Goal: Information Seeking & Learning: Learn about a topic

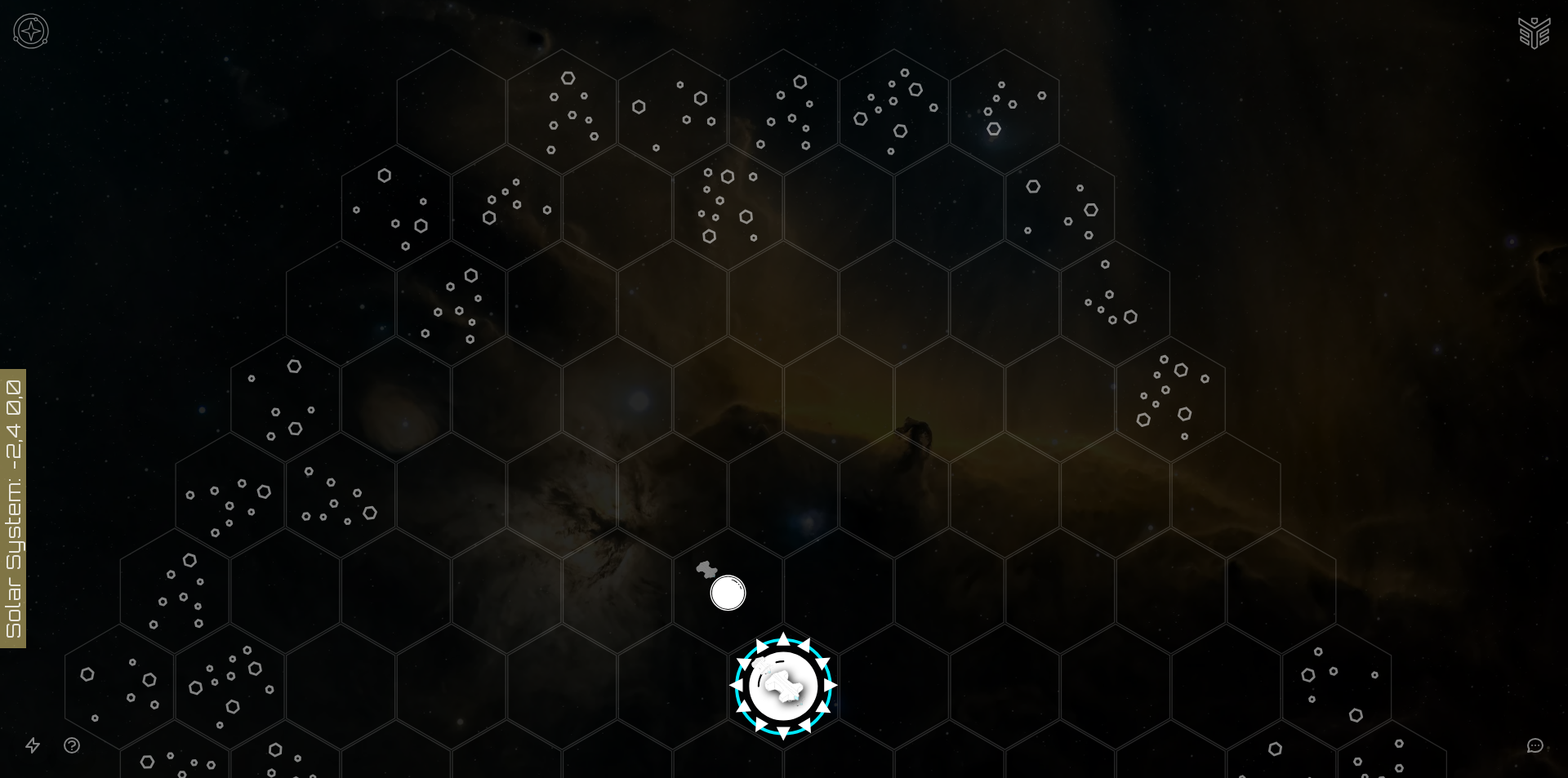
scroll to position [176, 0]
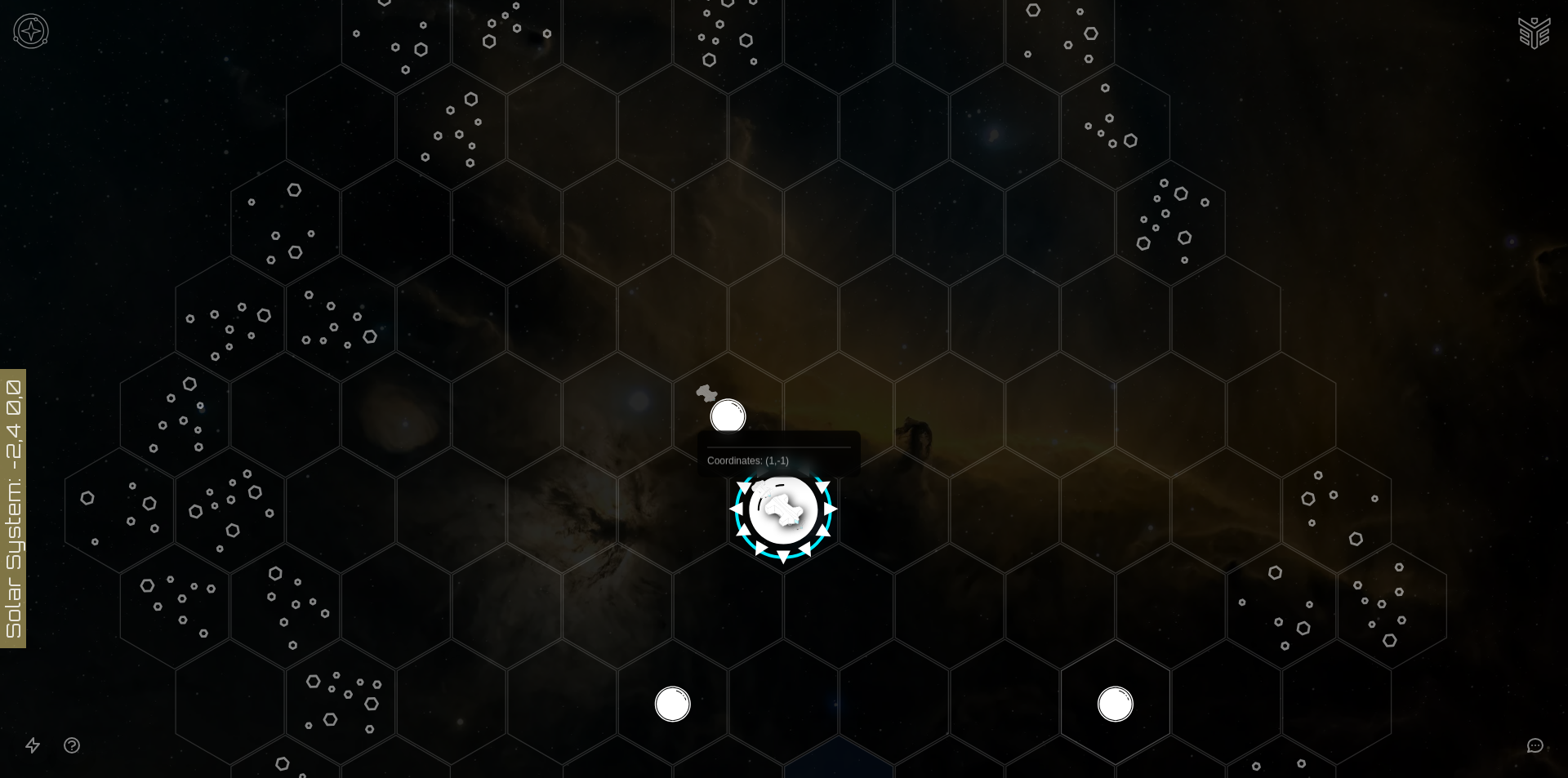
click at [777, 523] on image at bounding box center [784, 504] width 128 height 128
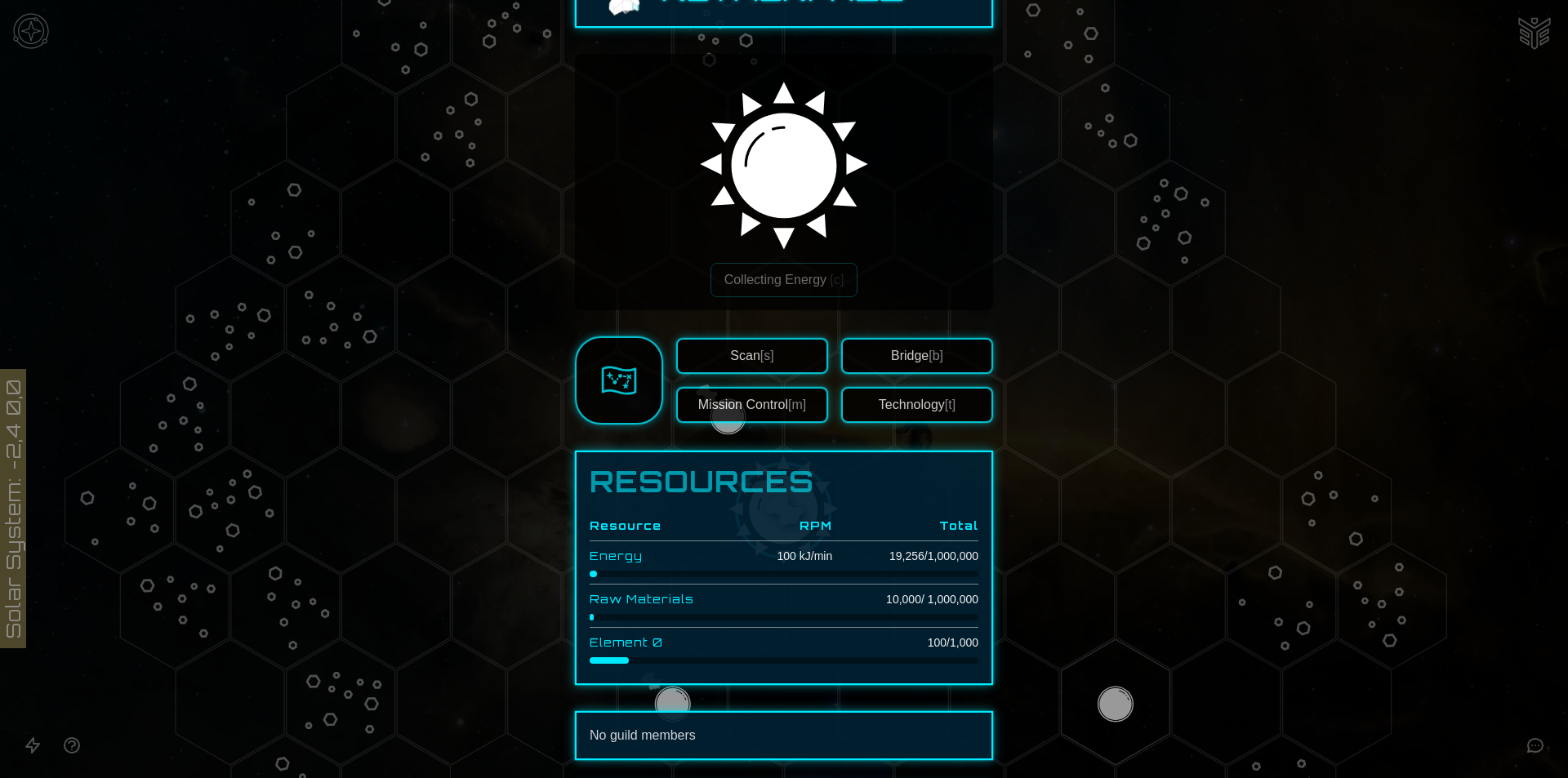
scroll to position [82, 0]
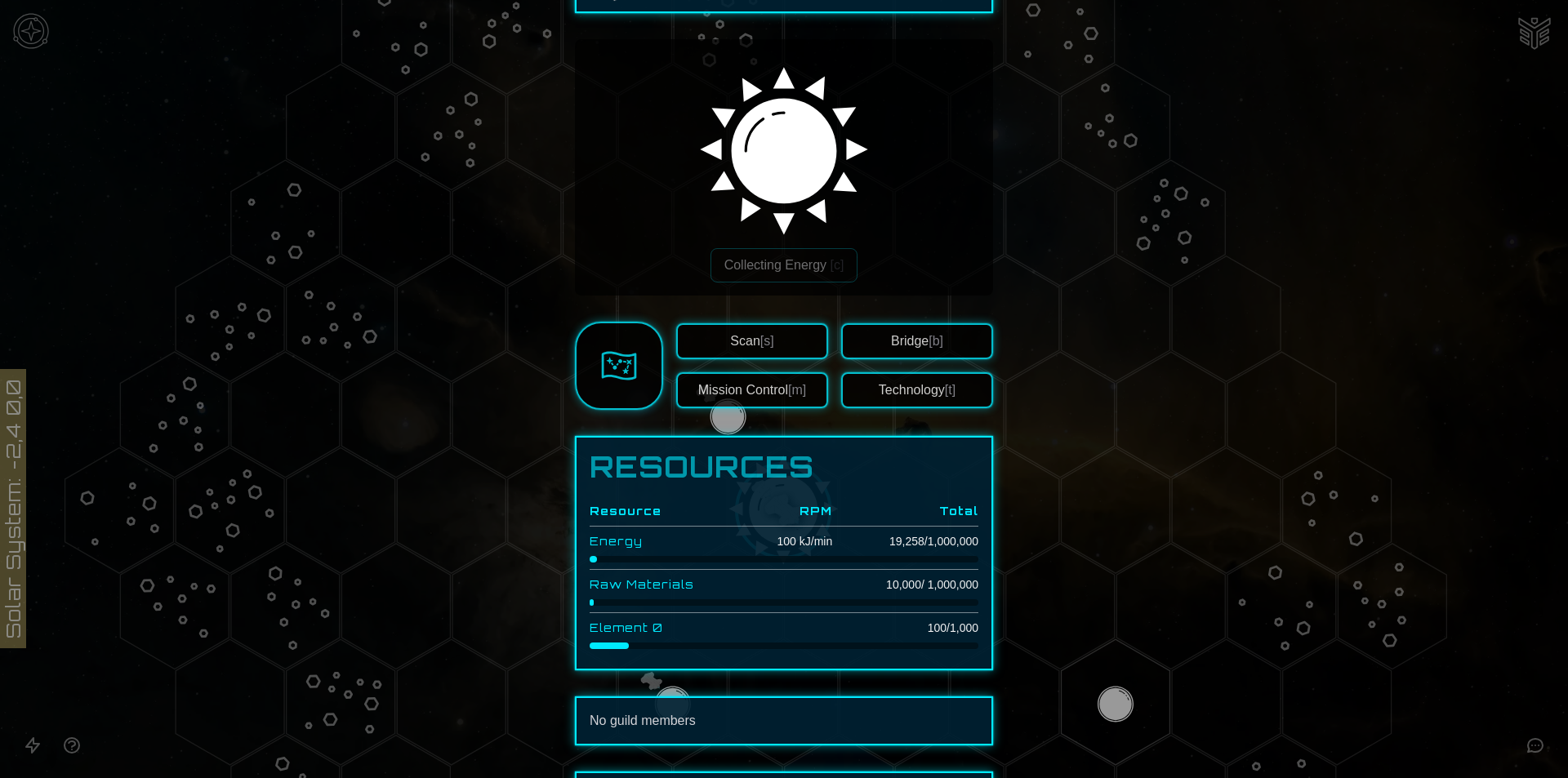
click at [752, 640] on td at bounding box center [786, 628] width 93 height 31
click at [762, 399] on button "Mission Control [m]" at bounding box center [752, 390] width 152 height 36
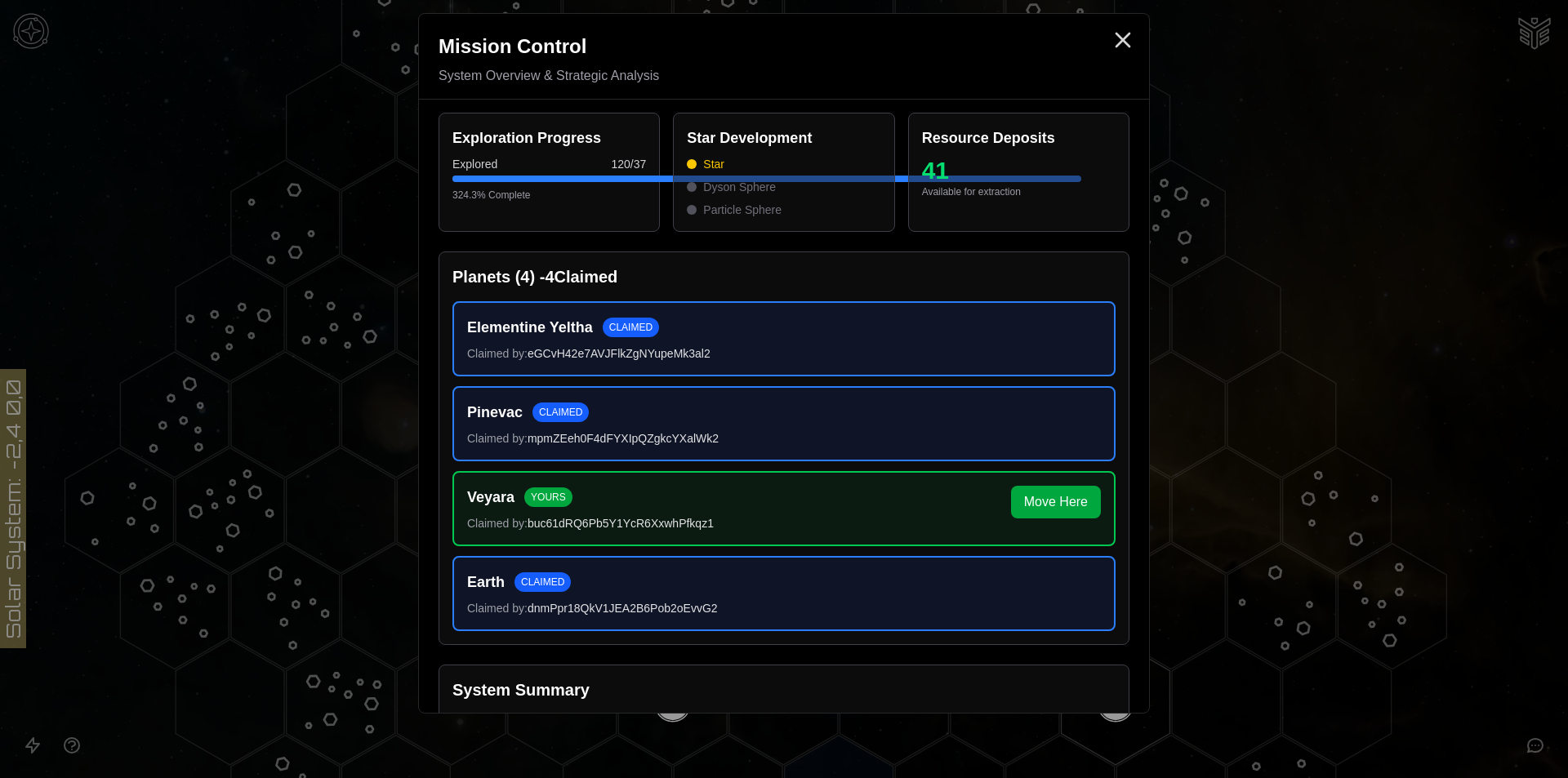
click at [366, 559] on div at bounding box center [784, 389] width 1568 height 778
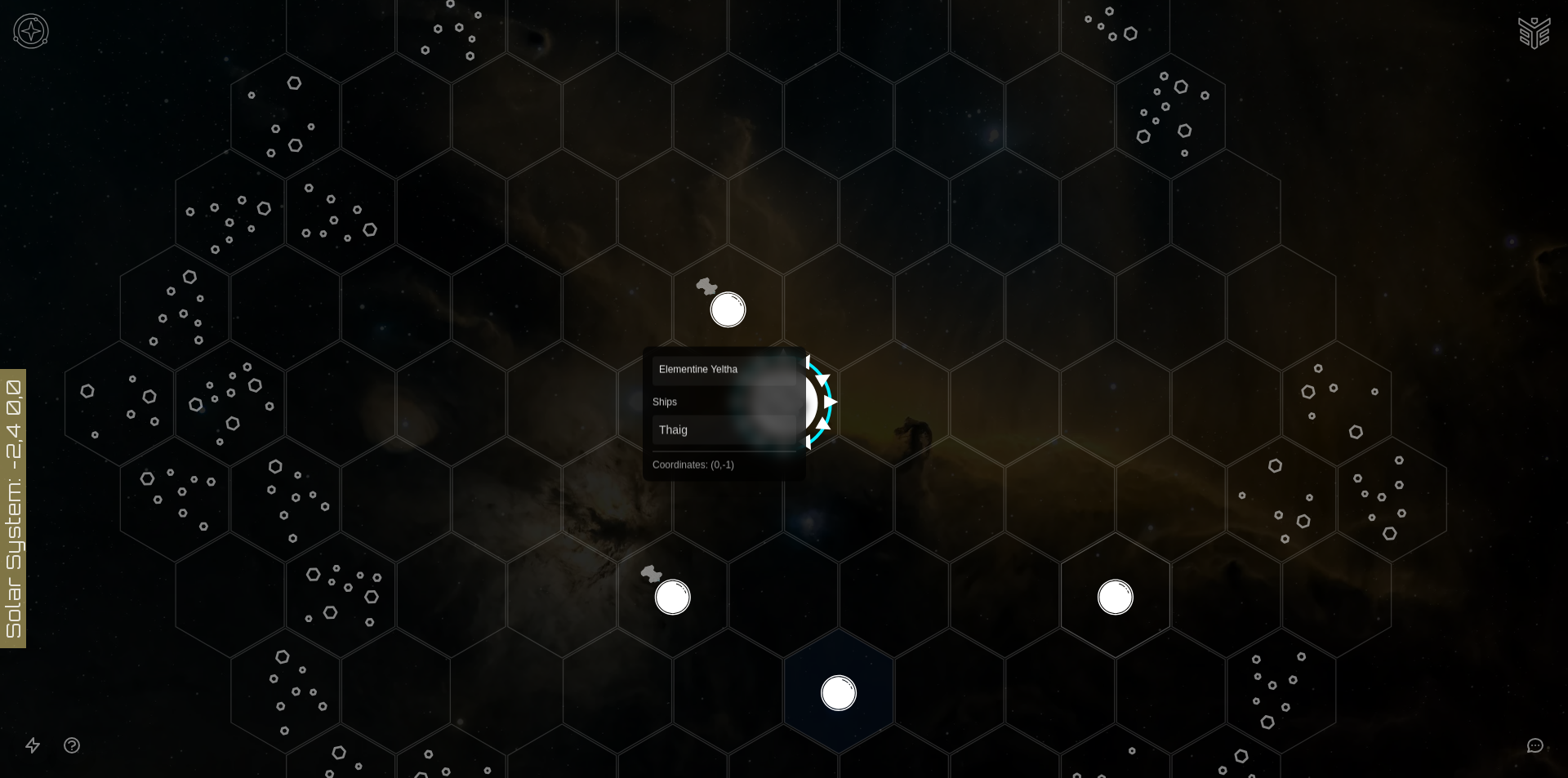
scroll to position [327, 0]
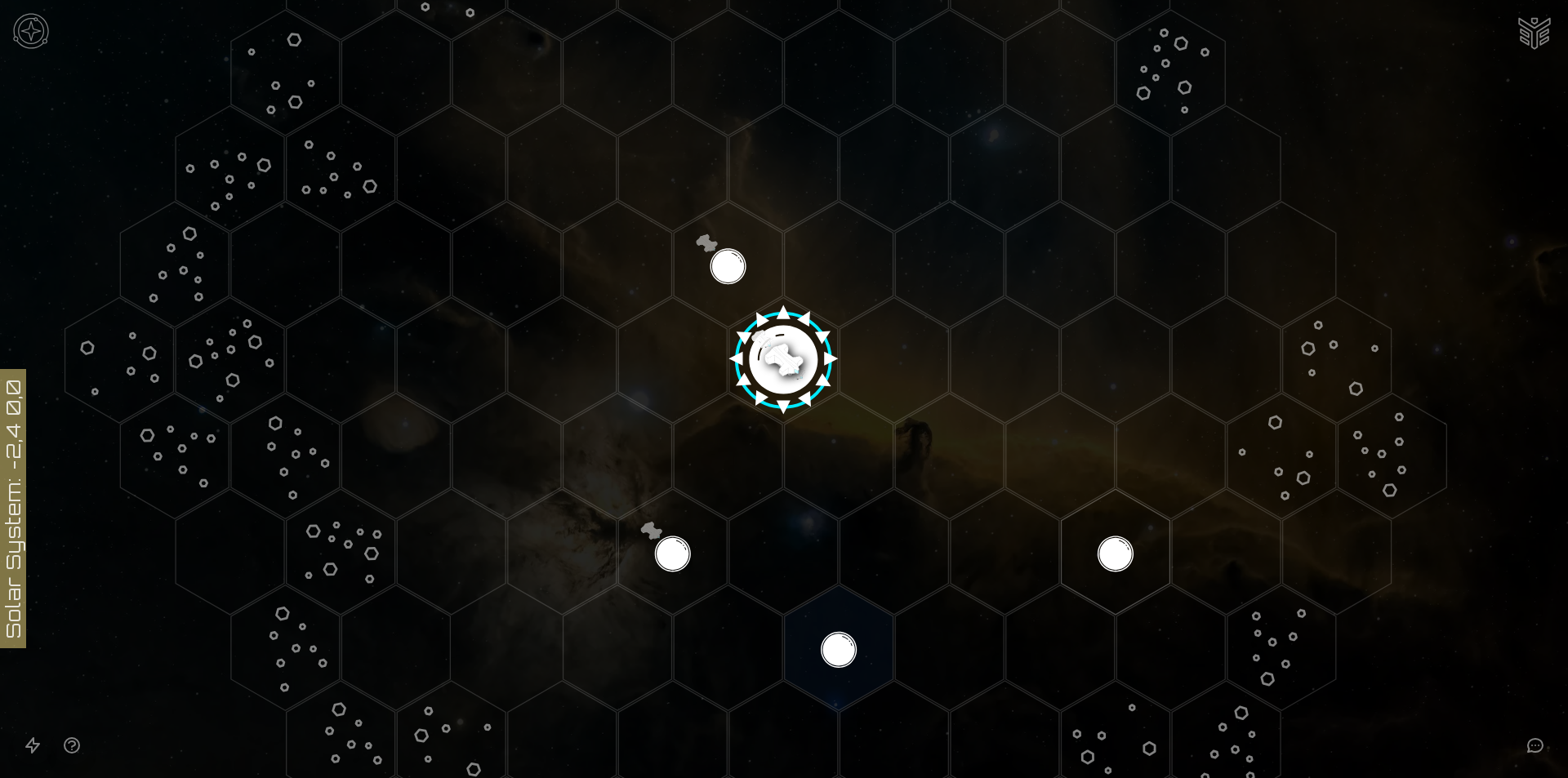
click at [759, 358] on image at bounding box center [784, 354] width 128 height 128
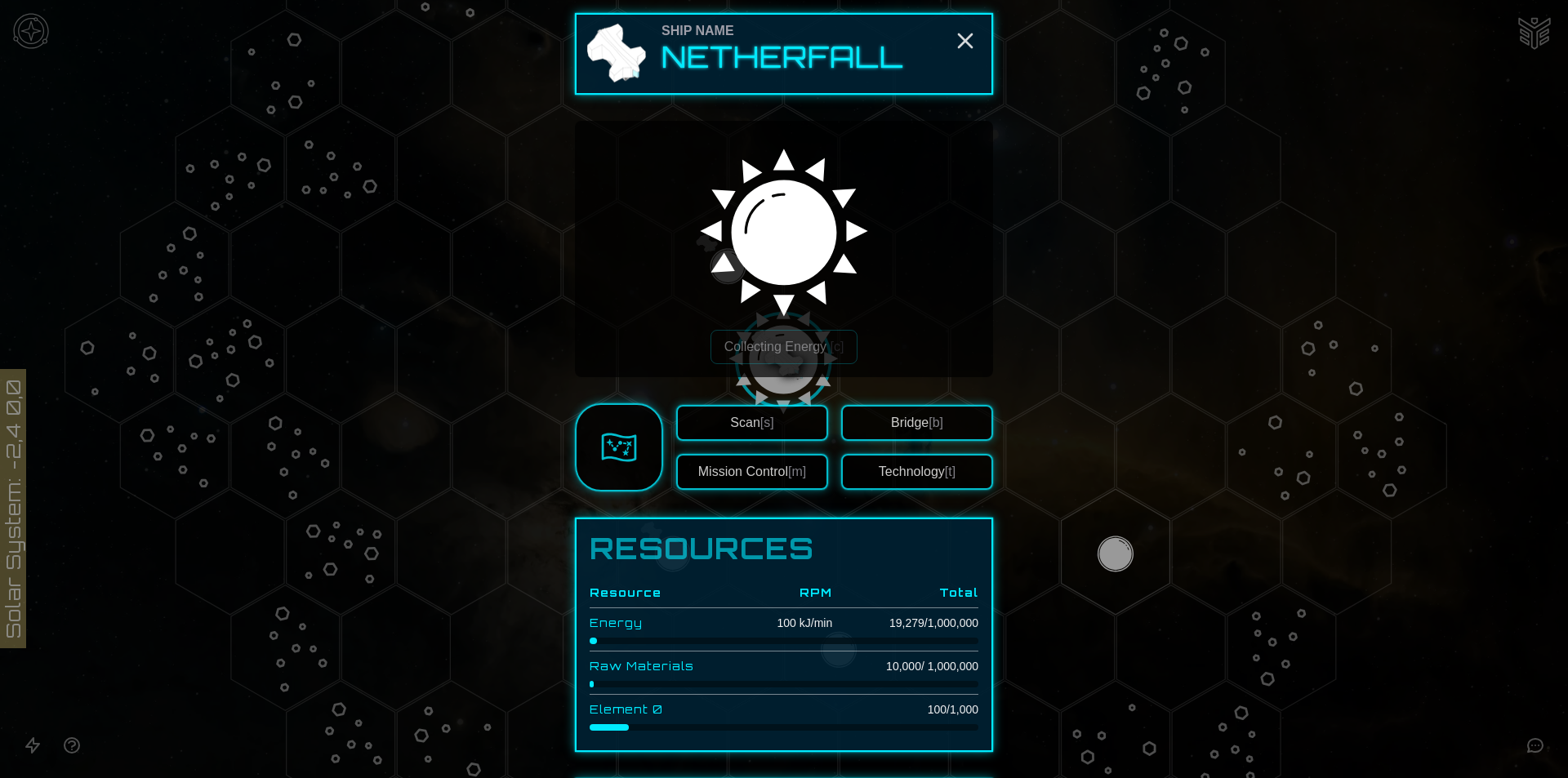
click at [866, 464] on button "Technology [t]" at bounding box center [918, 472] width 152 height 36
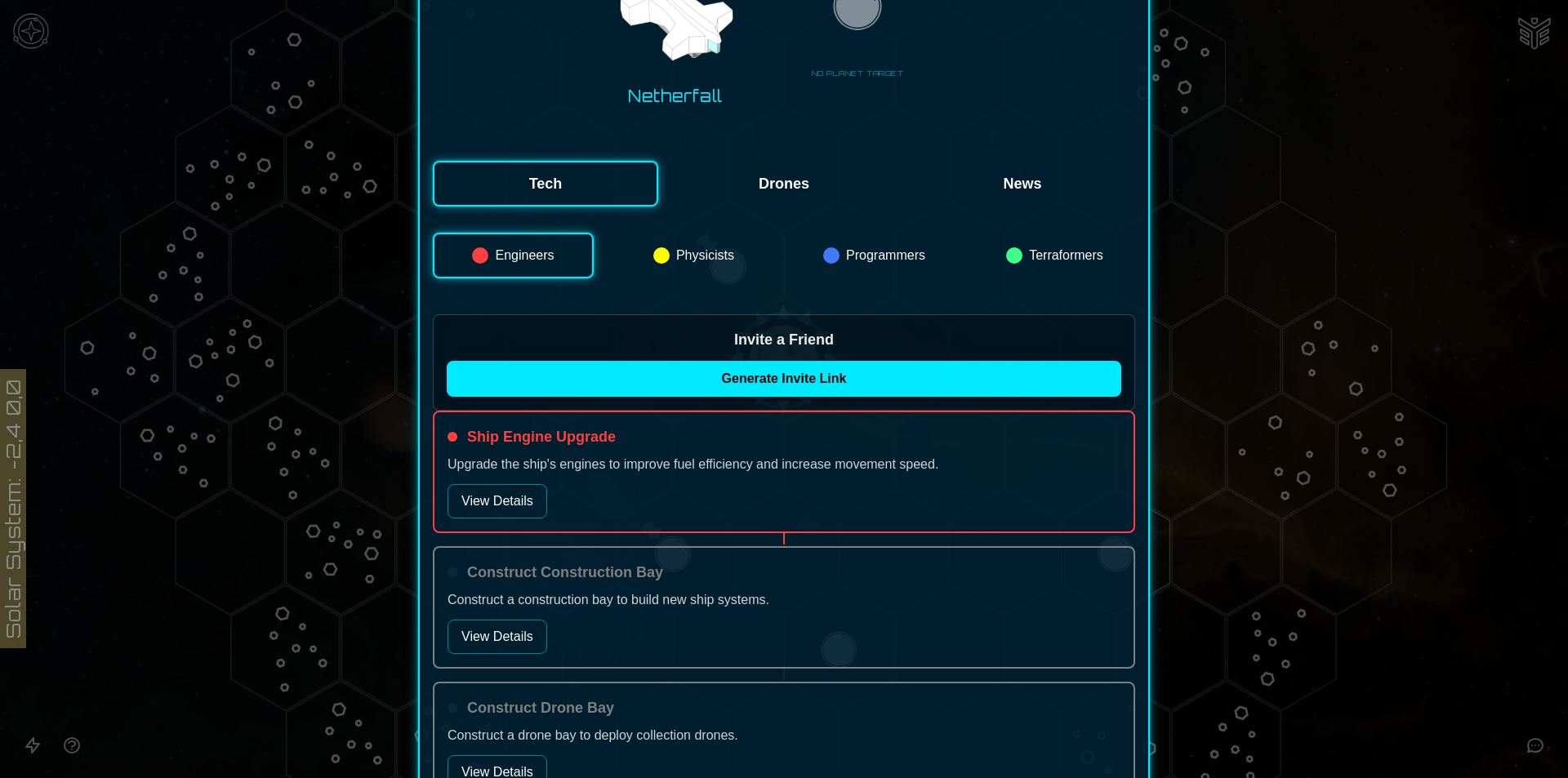
scroll to position [245, 0]
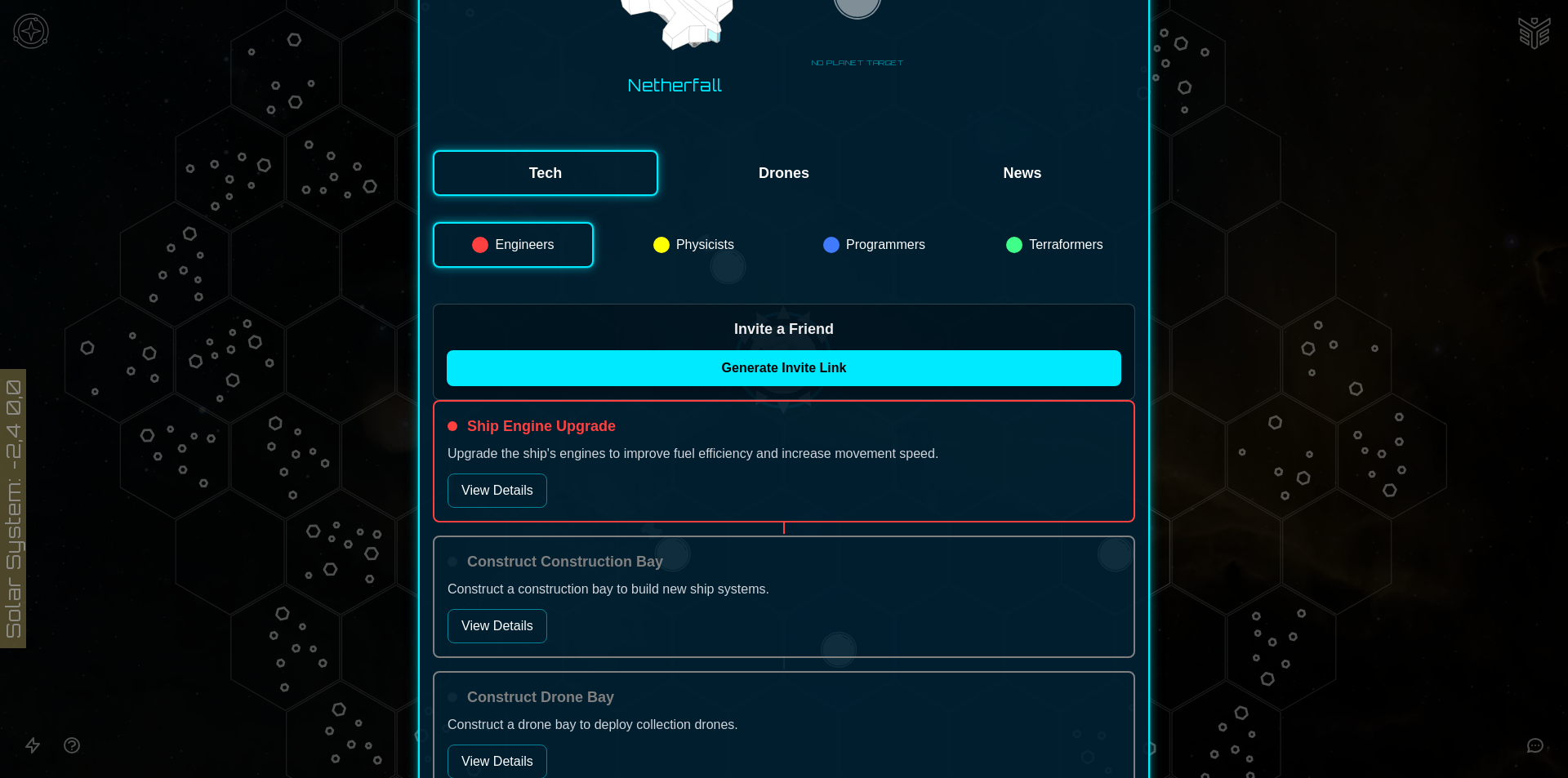
click at [471, 507] on button "View Details" at bounding box center [497, 490] width 99 height 34
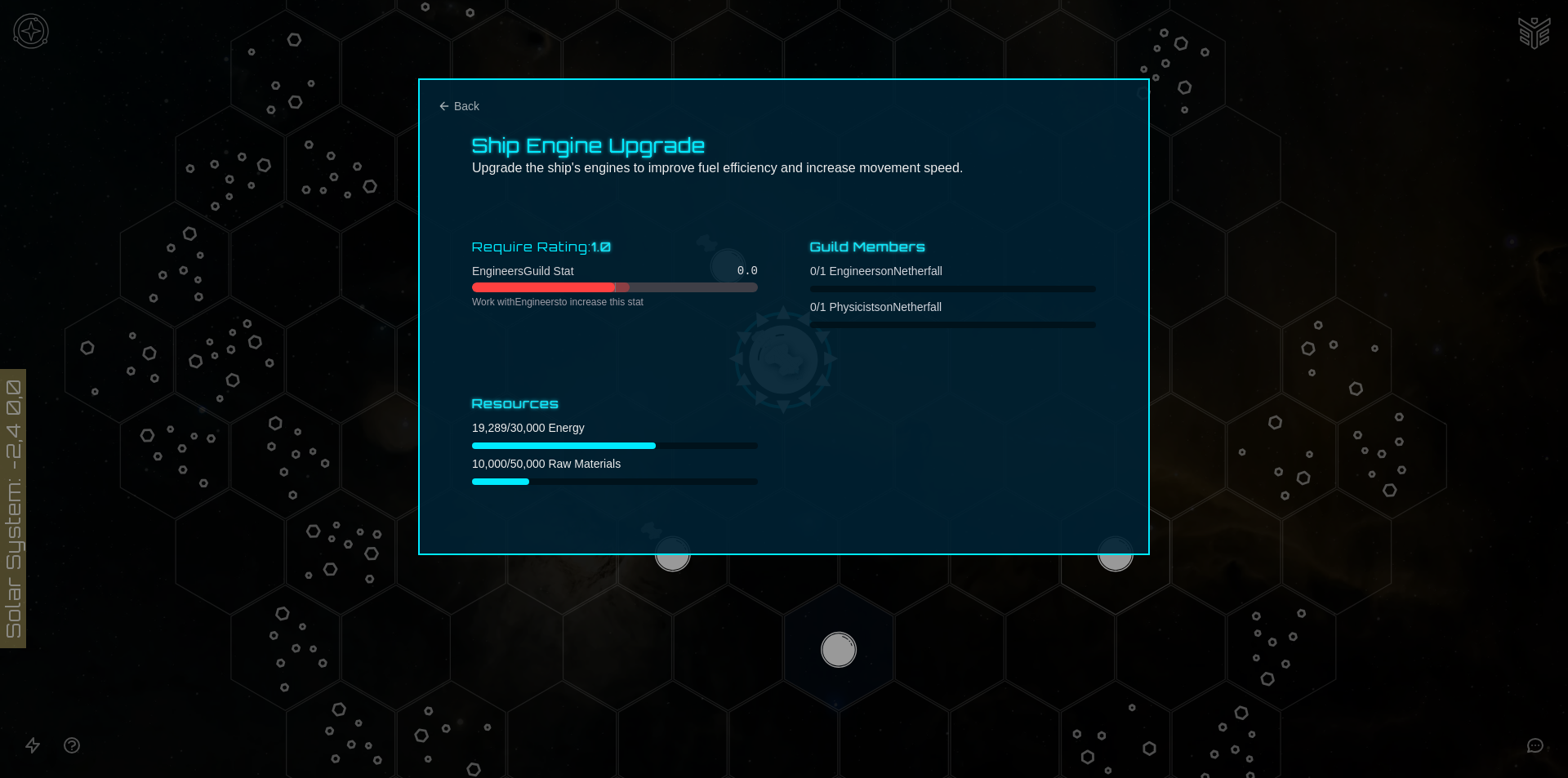
click at [437, 105] on div "Ship Engine Upgrade Upgrade the ship's engines to improve fuel efficiency and i…" at bounding box center [784, 317] width 732 height 477
click at [446, 103] on icon "Back" at bounding box center [444, 106] width 13 height 13
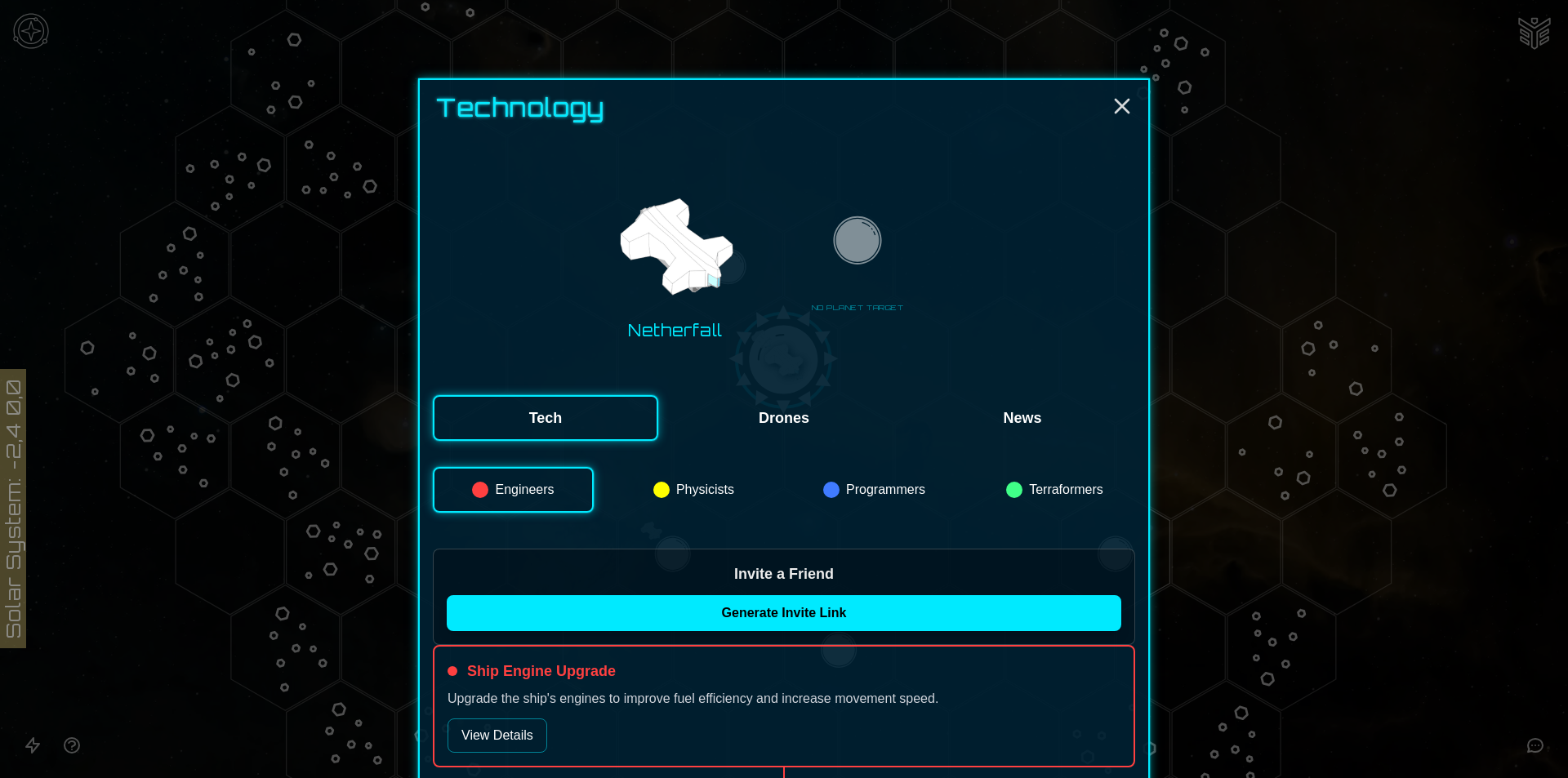
click at [739, 418] on button "Drones" at bounding box center [784, 418] width 226 height 45
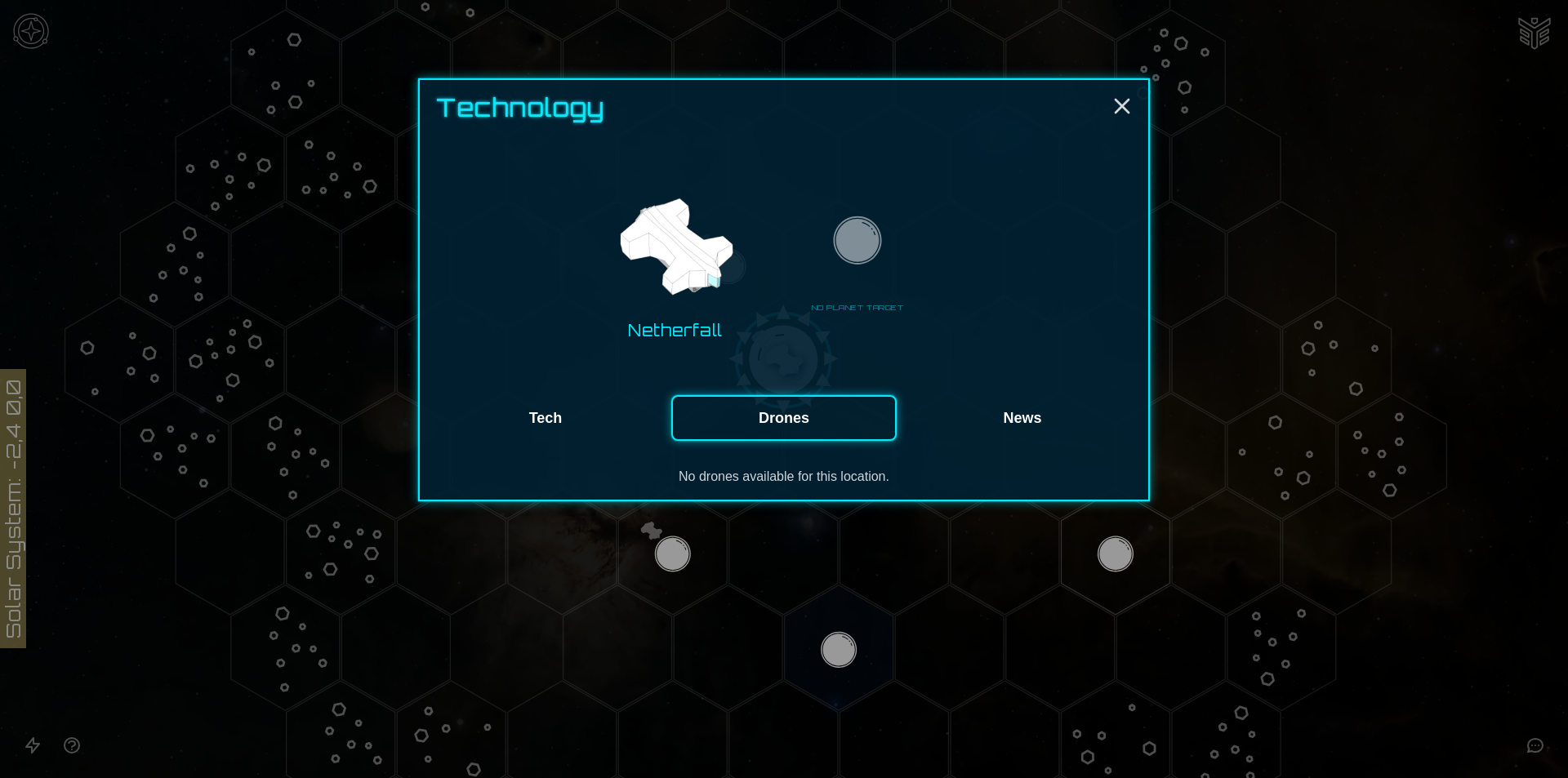
click at [500, 400] on button "Tech" at bounding box center [545, 418] width 226 height 45
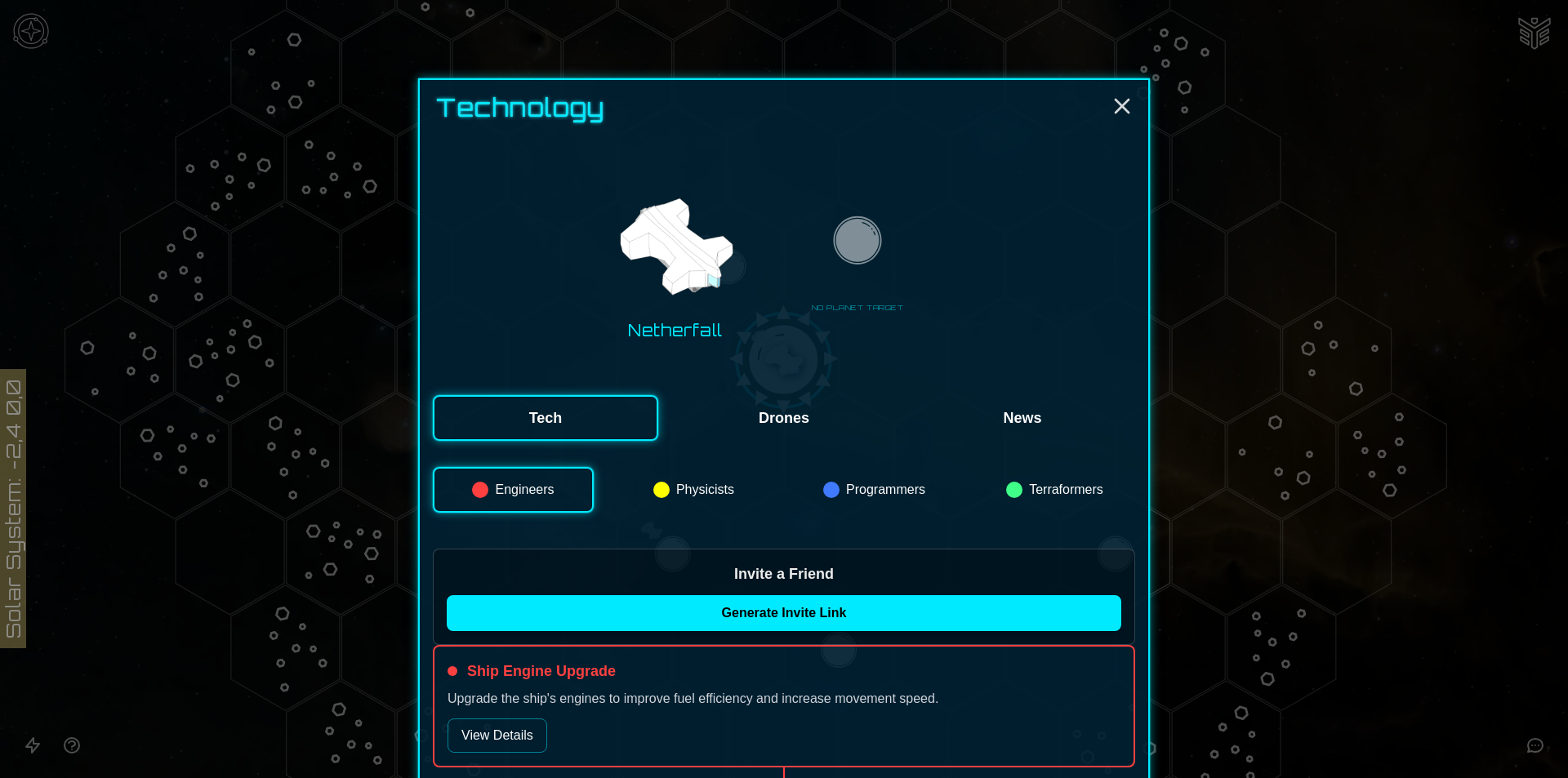
click at [671, 499] on button "Physicists" at bounding box center [693, 489] width 161 height 45
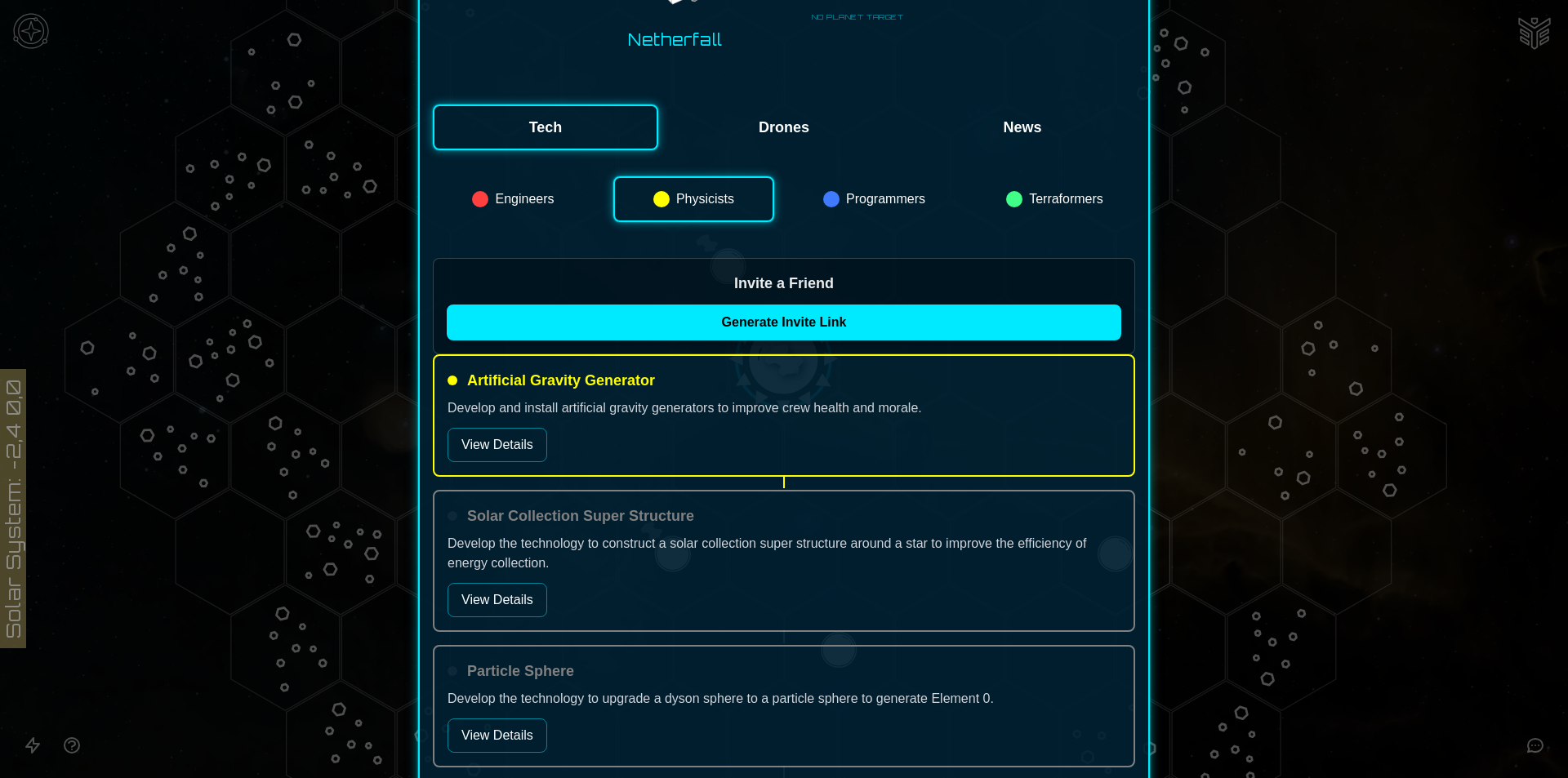
scroll to position [327, 0]
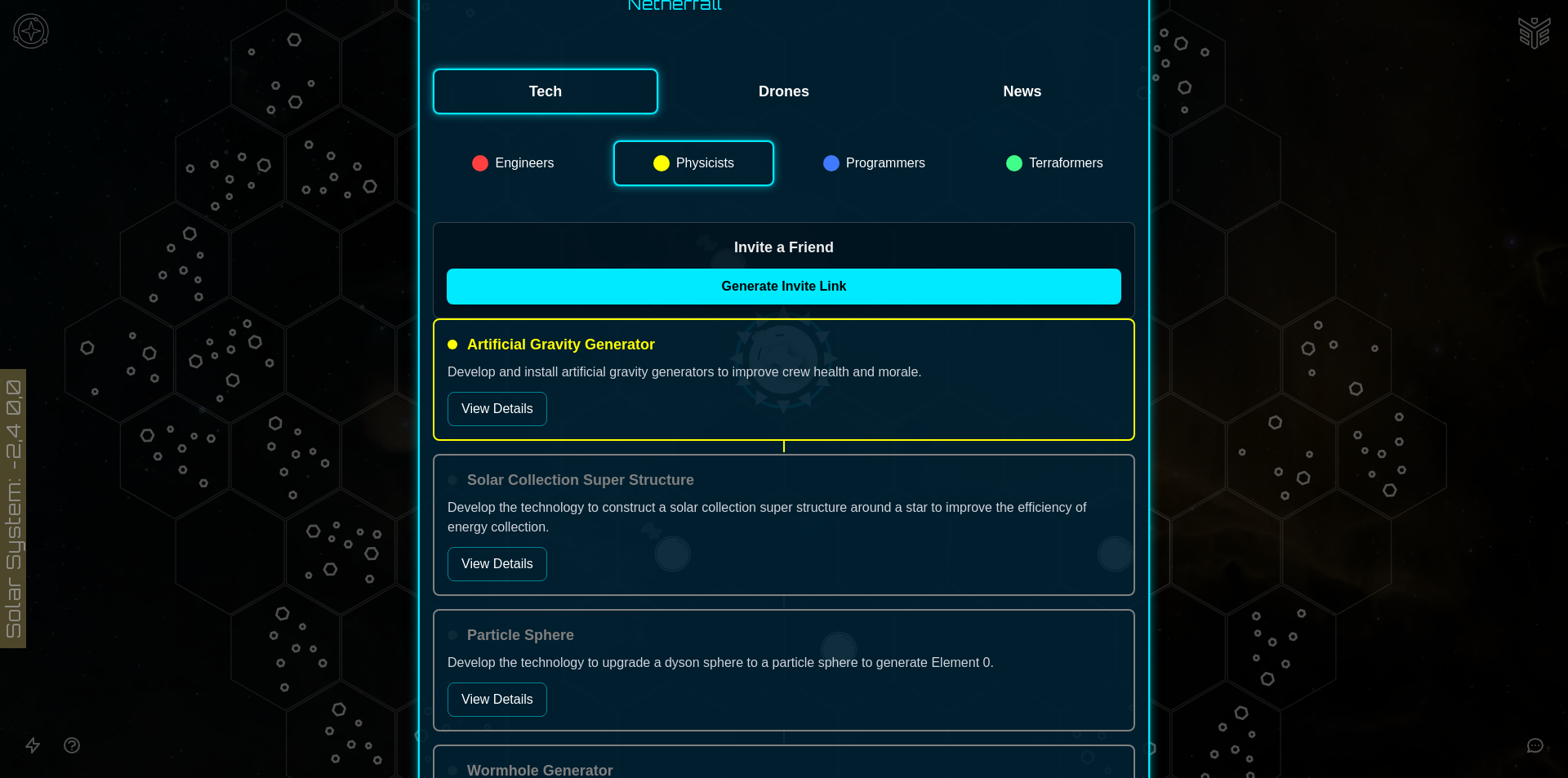
click at [498, 416] on button "View Details" at bounding box center [497, 408] width 99 height 34
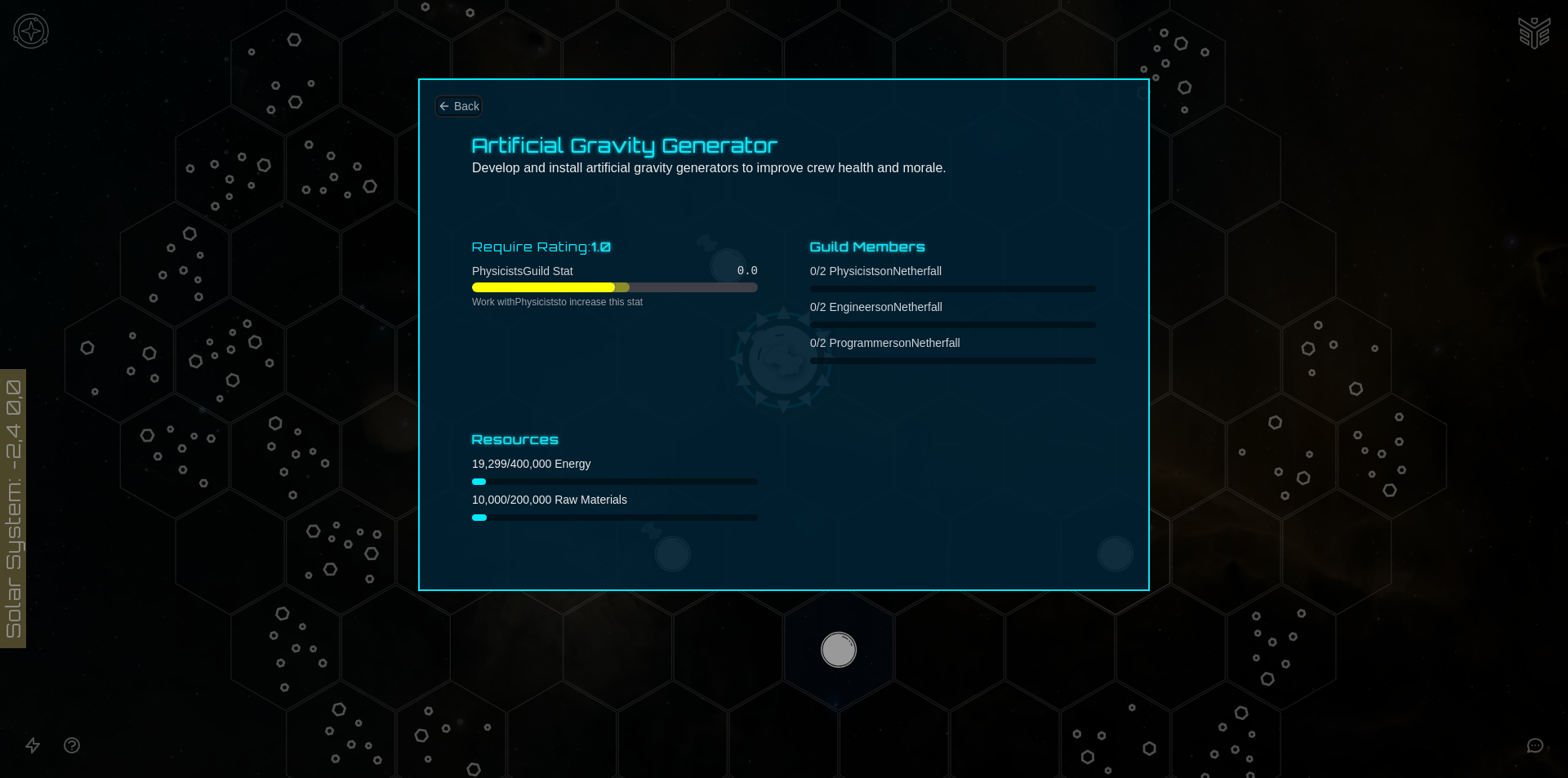
click at [460, 106] on span "Back" at bounding box center [466, 107] width 25 height 17
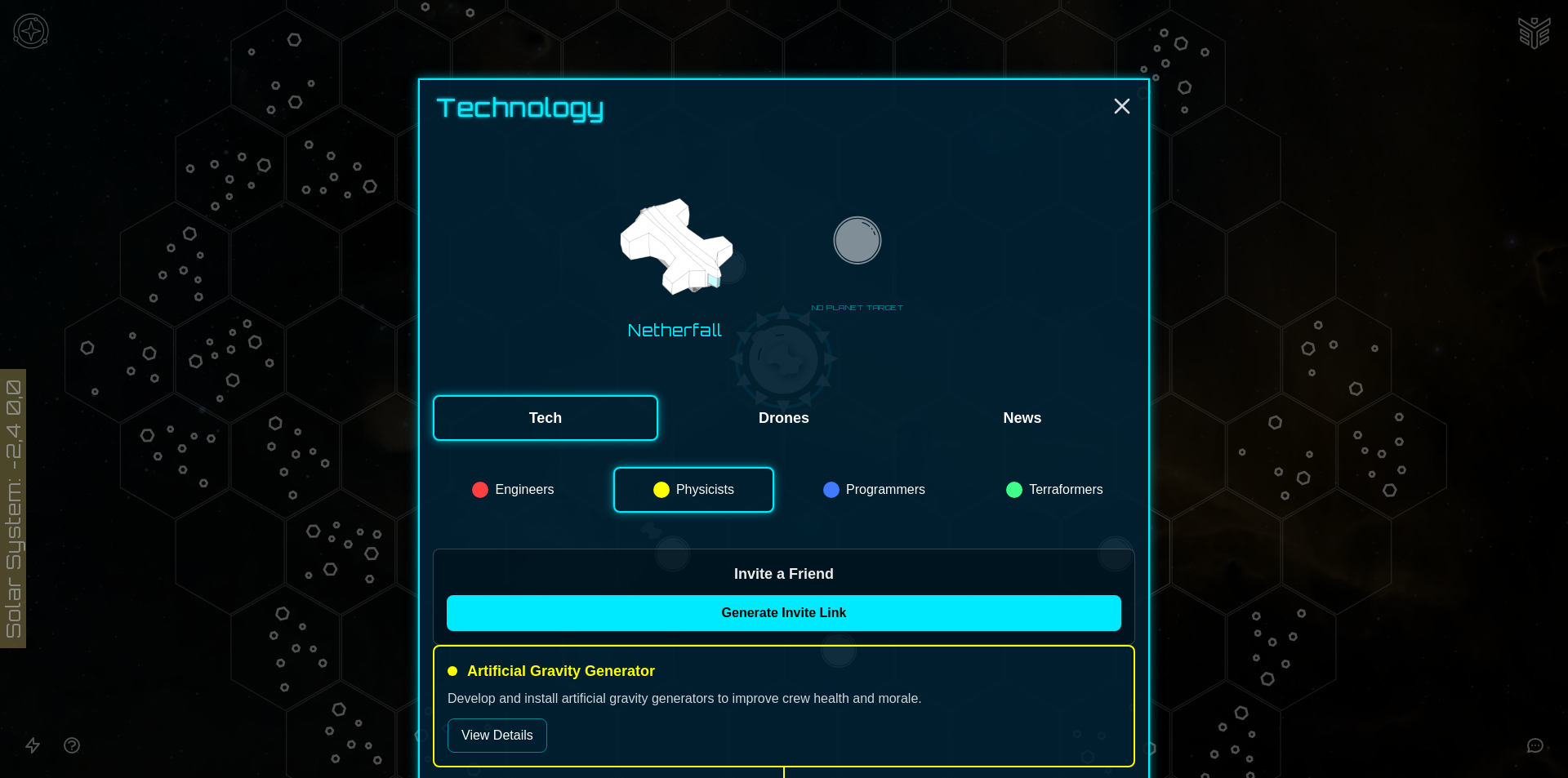
click at [850, 486] on button "Programmers" at bounding box center [874, 489] width 161 height 45
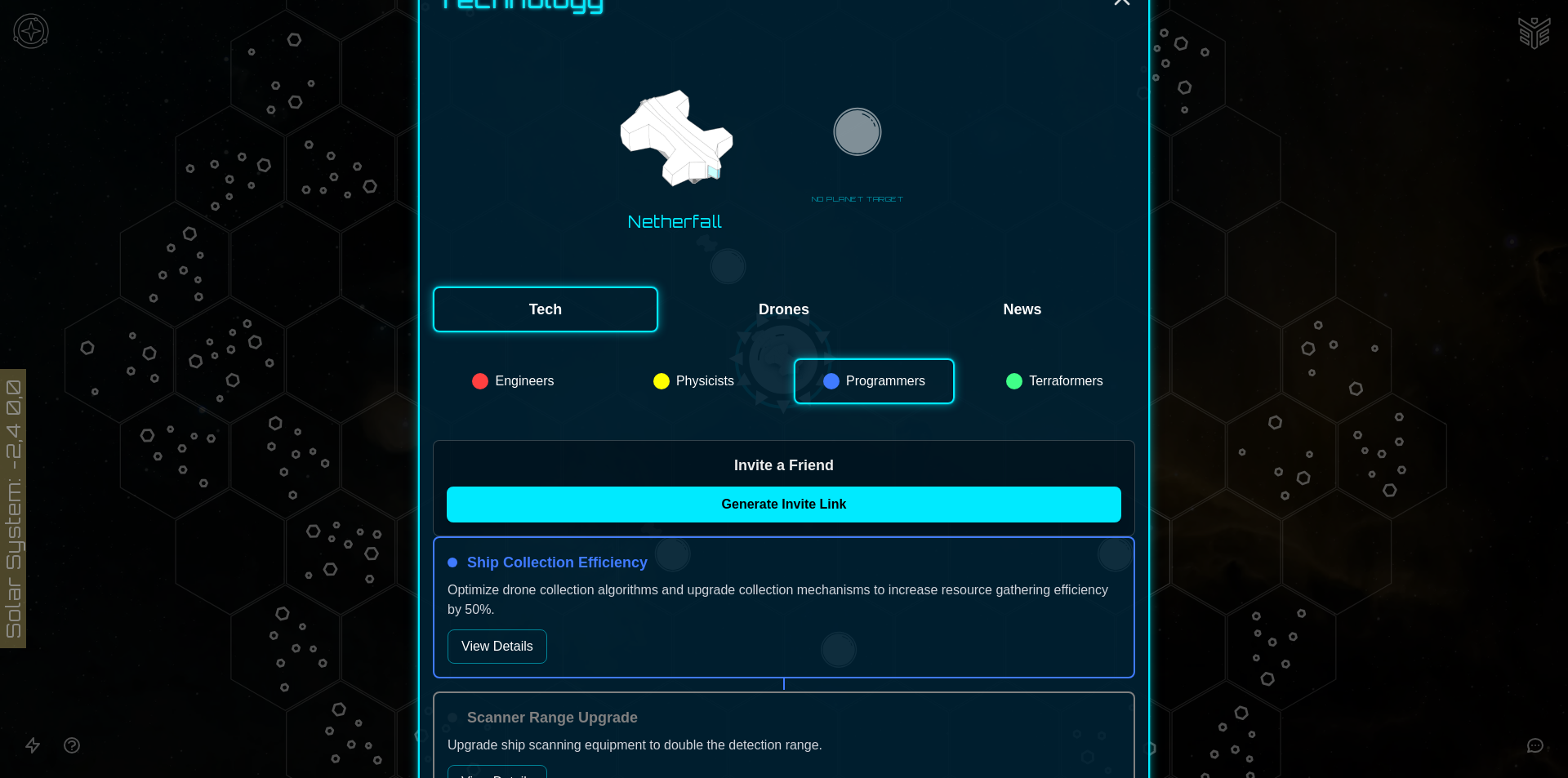
scroll to position [245, 0]
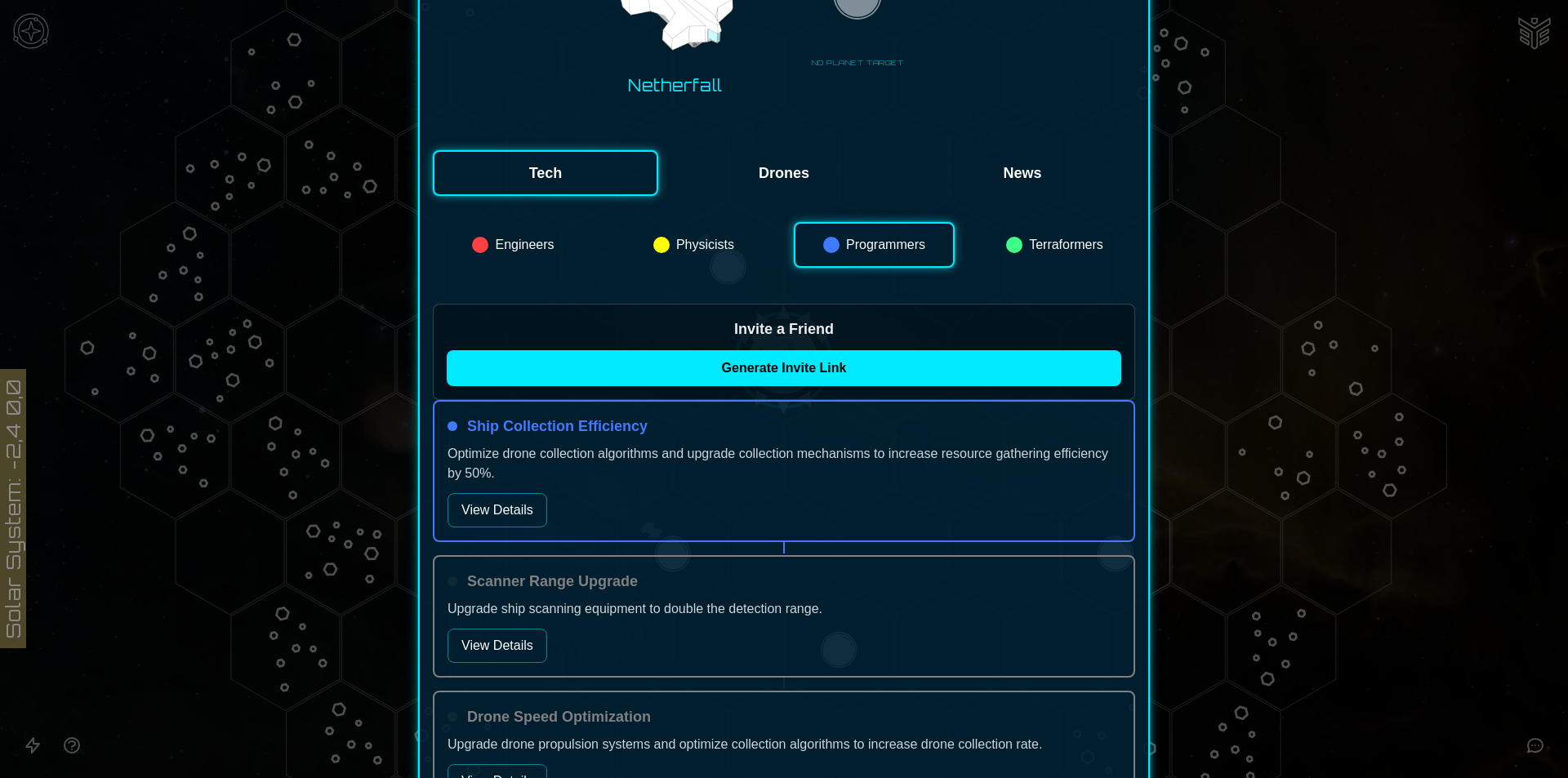
click at [474, 510] on button "View Details" at bounding box center [497, 510] width 99 height 34
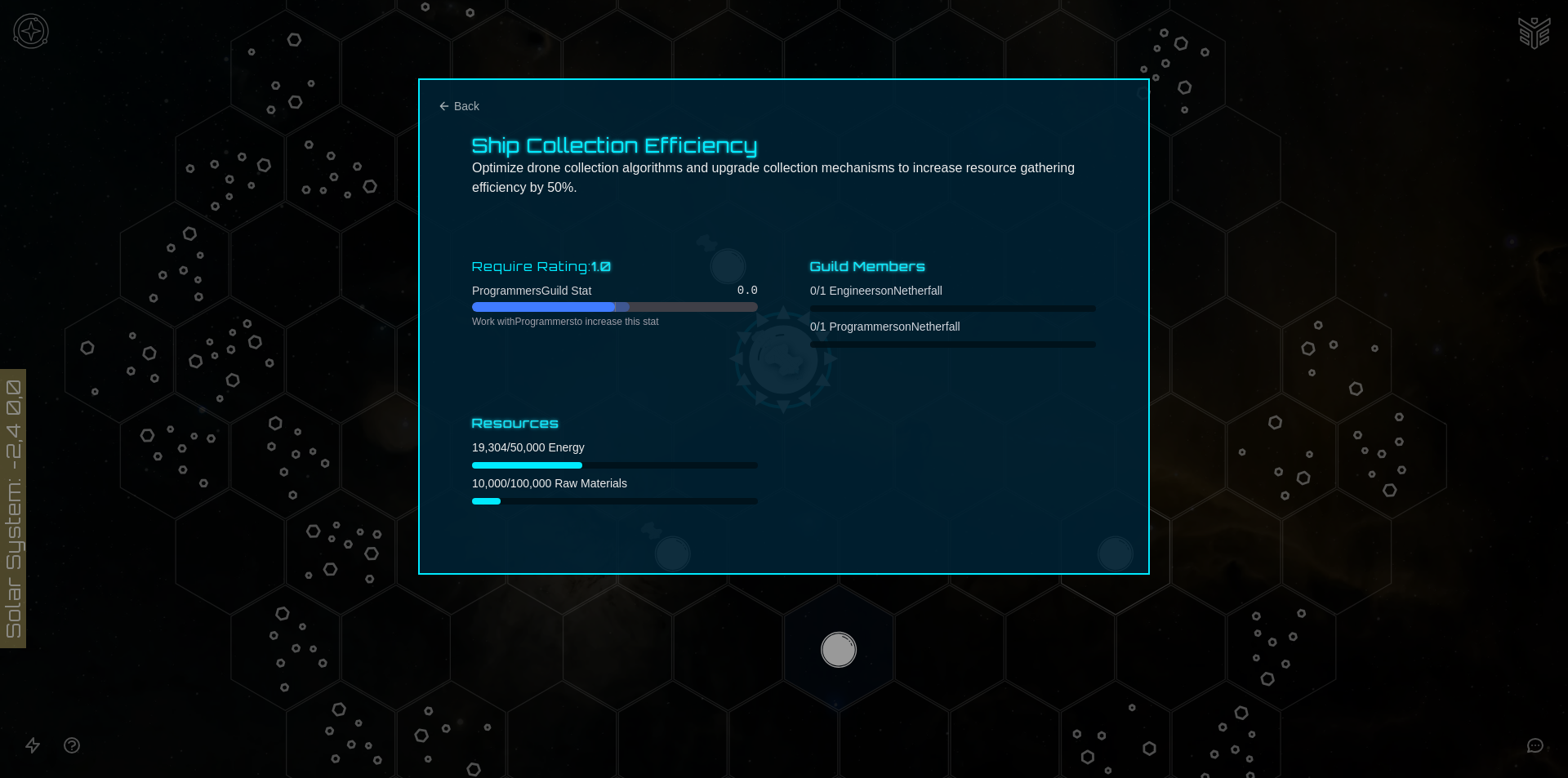
scroll to position [0, 0]
click at [448, 105] on icon "Back" at bounding box center [444, 106] width 13 height 13
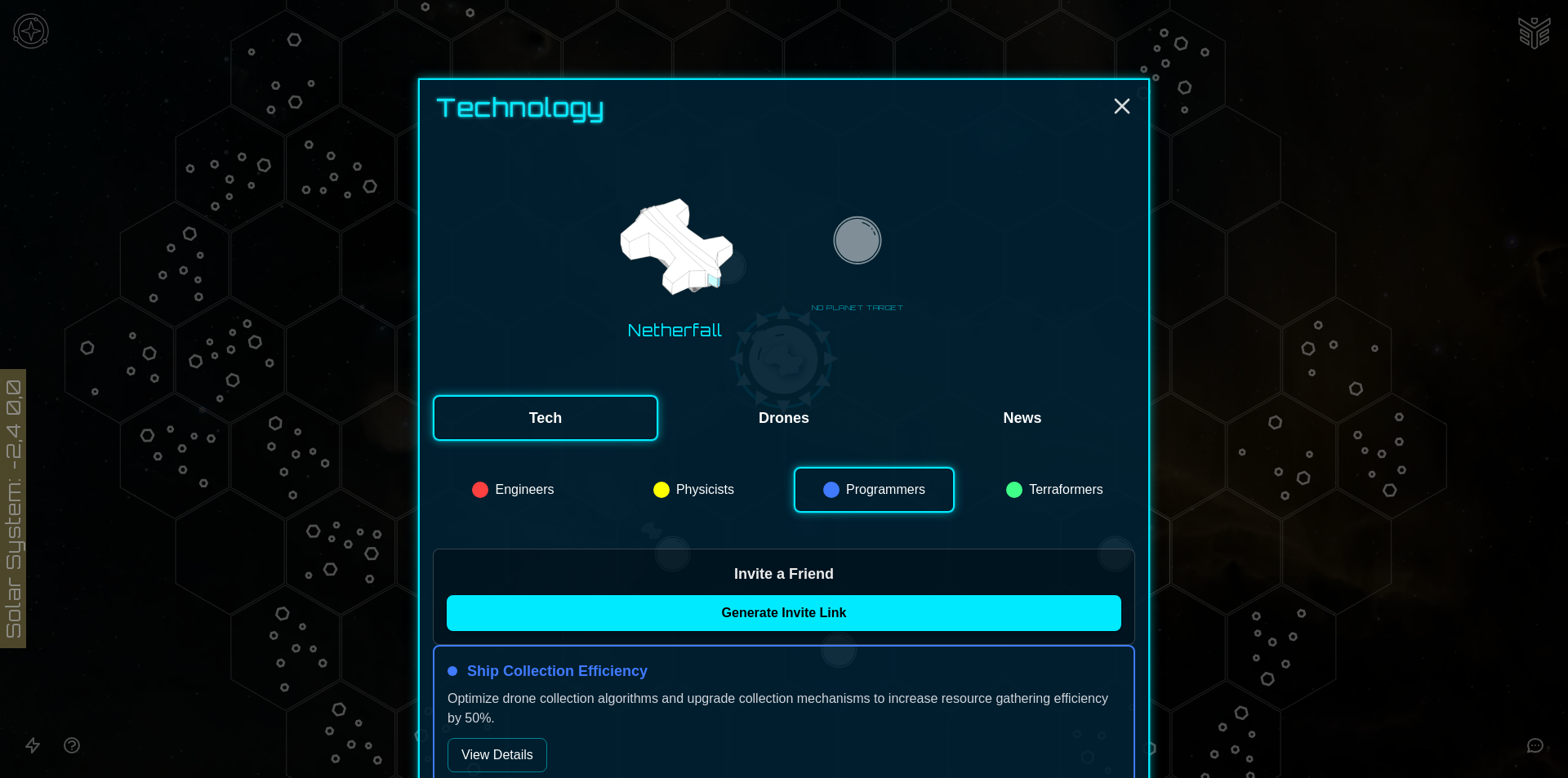
click at [1057, 480] on button "Terraformers" at bounding box center [1054, 489] width 161 height 45
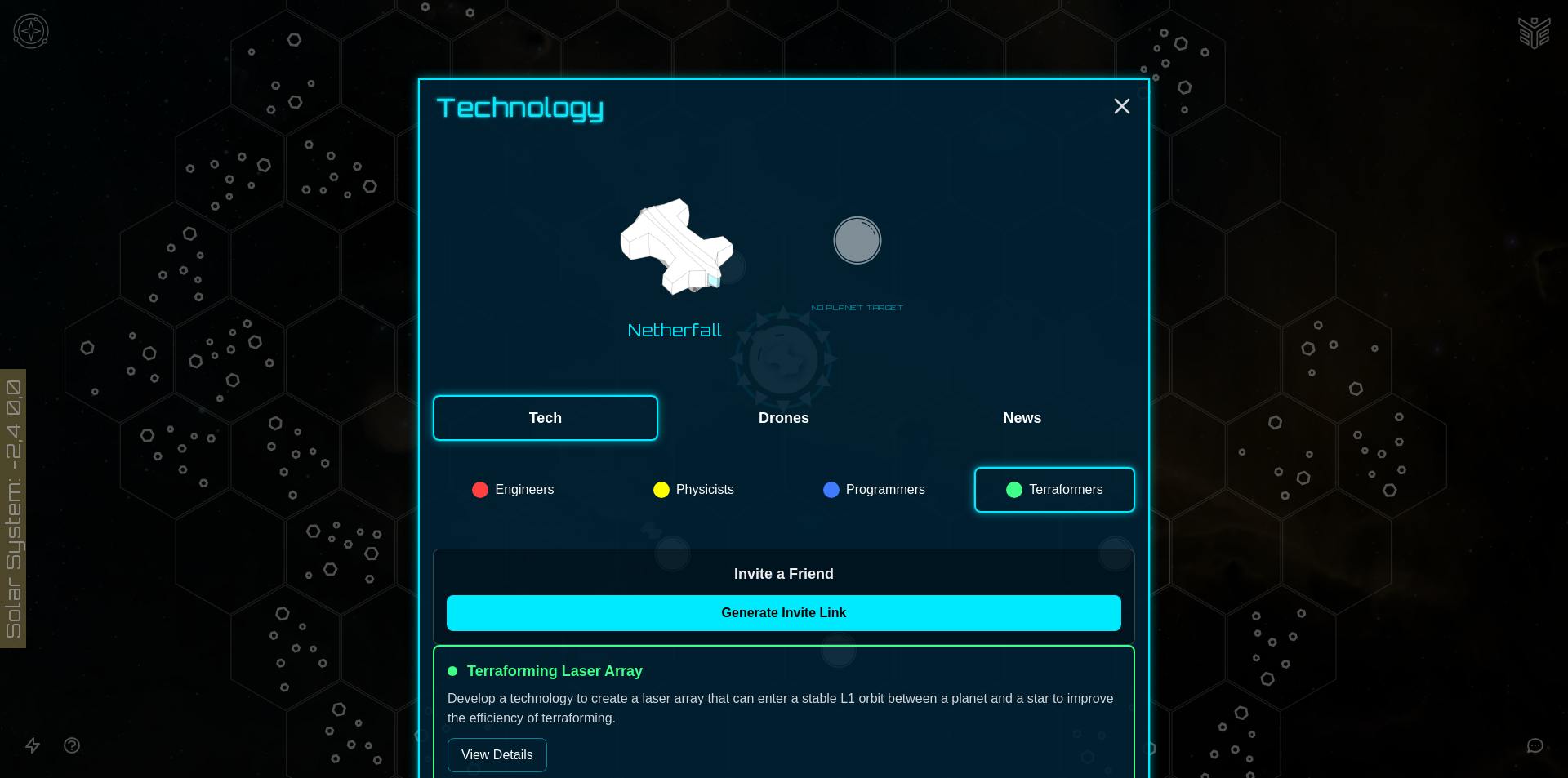
click at [546, 504] on button "Engineers" at bounding box center [513, 489] width 161 height 45
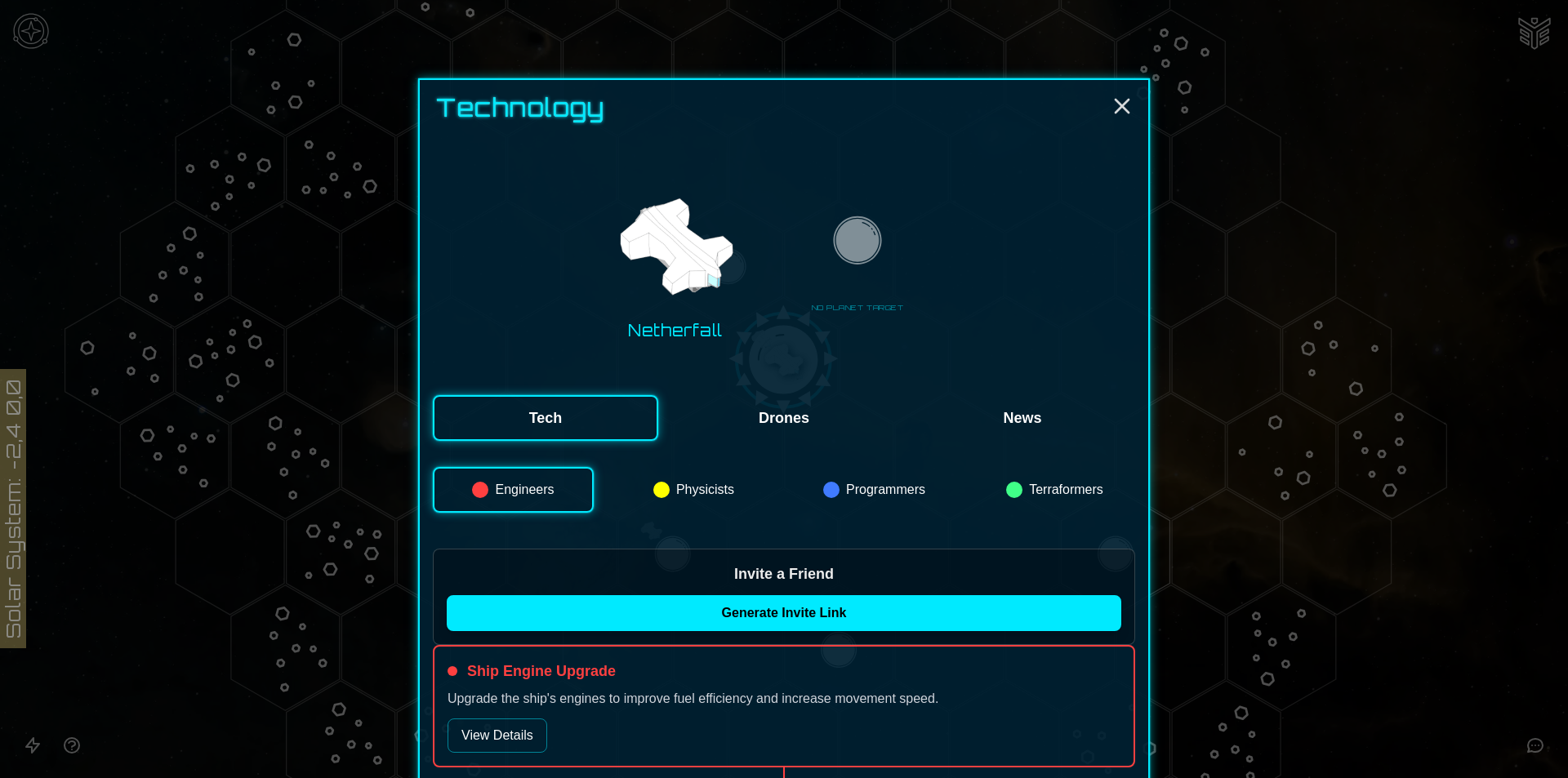
click at [654, 496] on div at bounding box center [662, 490] width 17 height 17
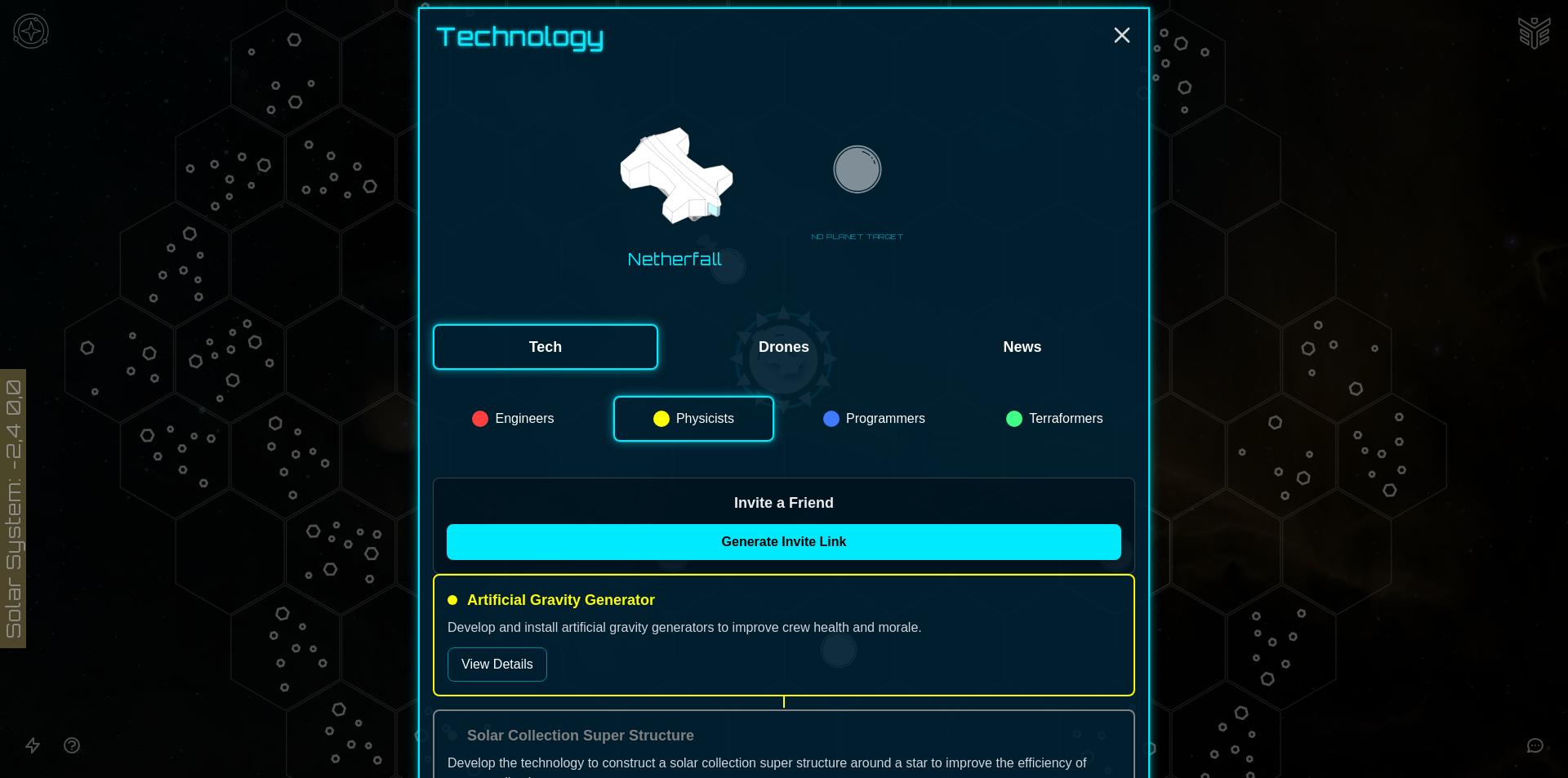
scroll to position [82, 0]
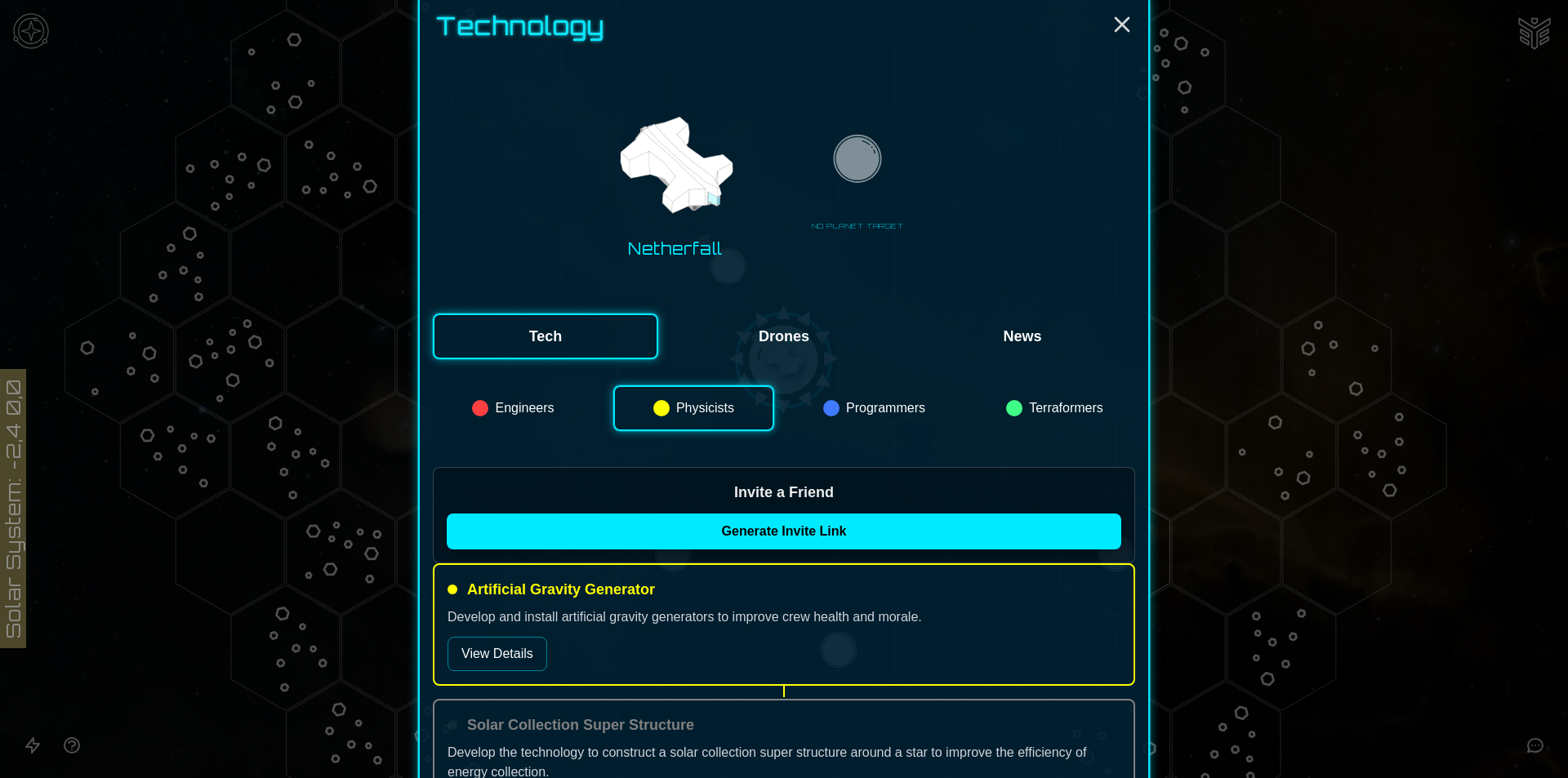
click at [817, 399] on button "Programmers" at bounding box center [874, 408] width 161 height 45
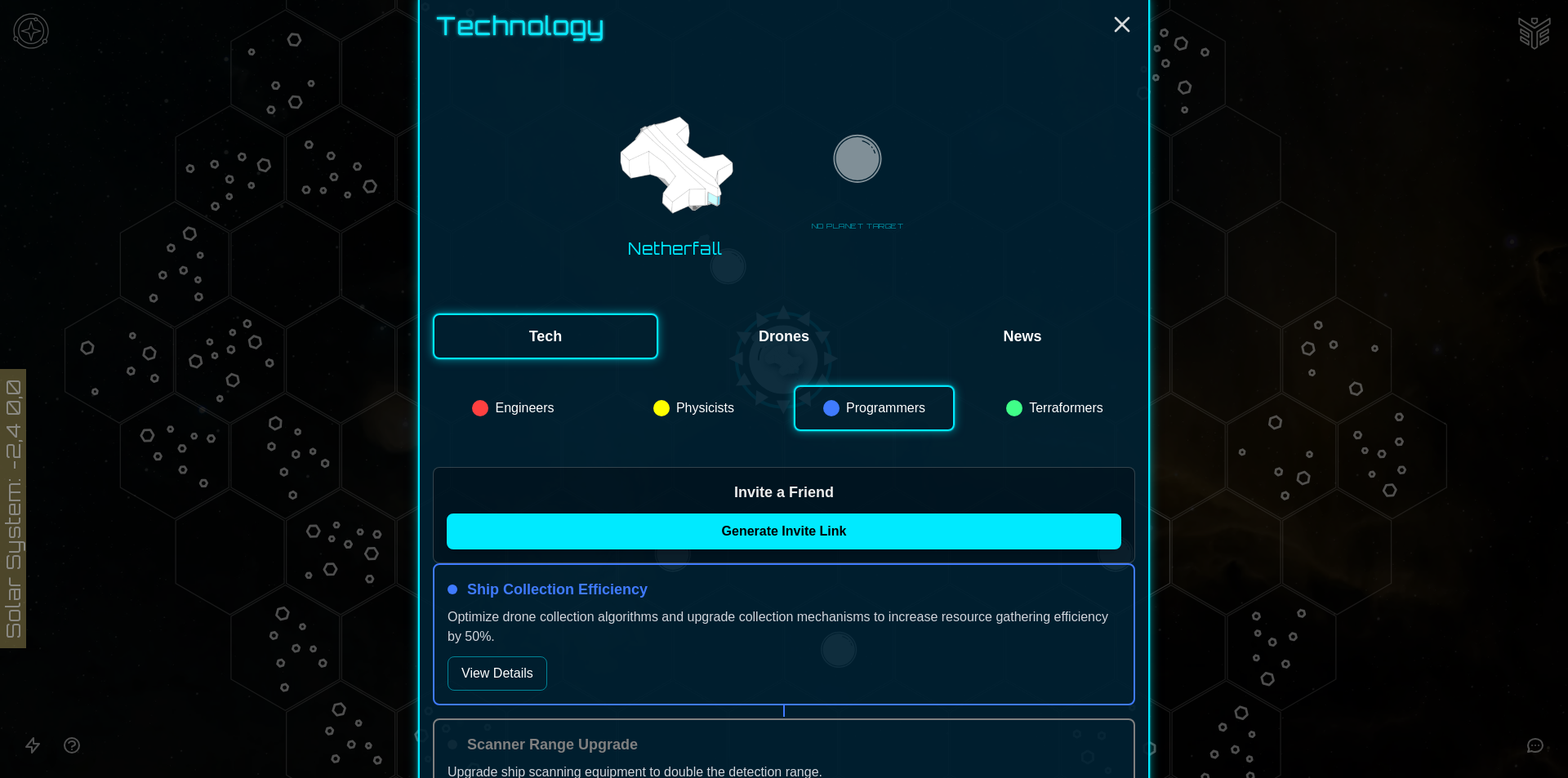
click at [521, 681] on button "View Details" at bounding box center [497, 673] width 99 height 34
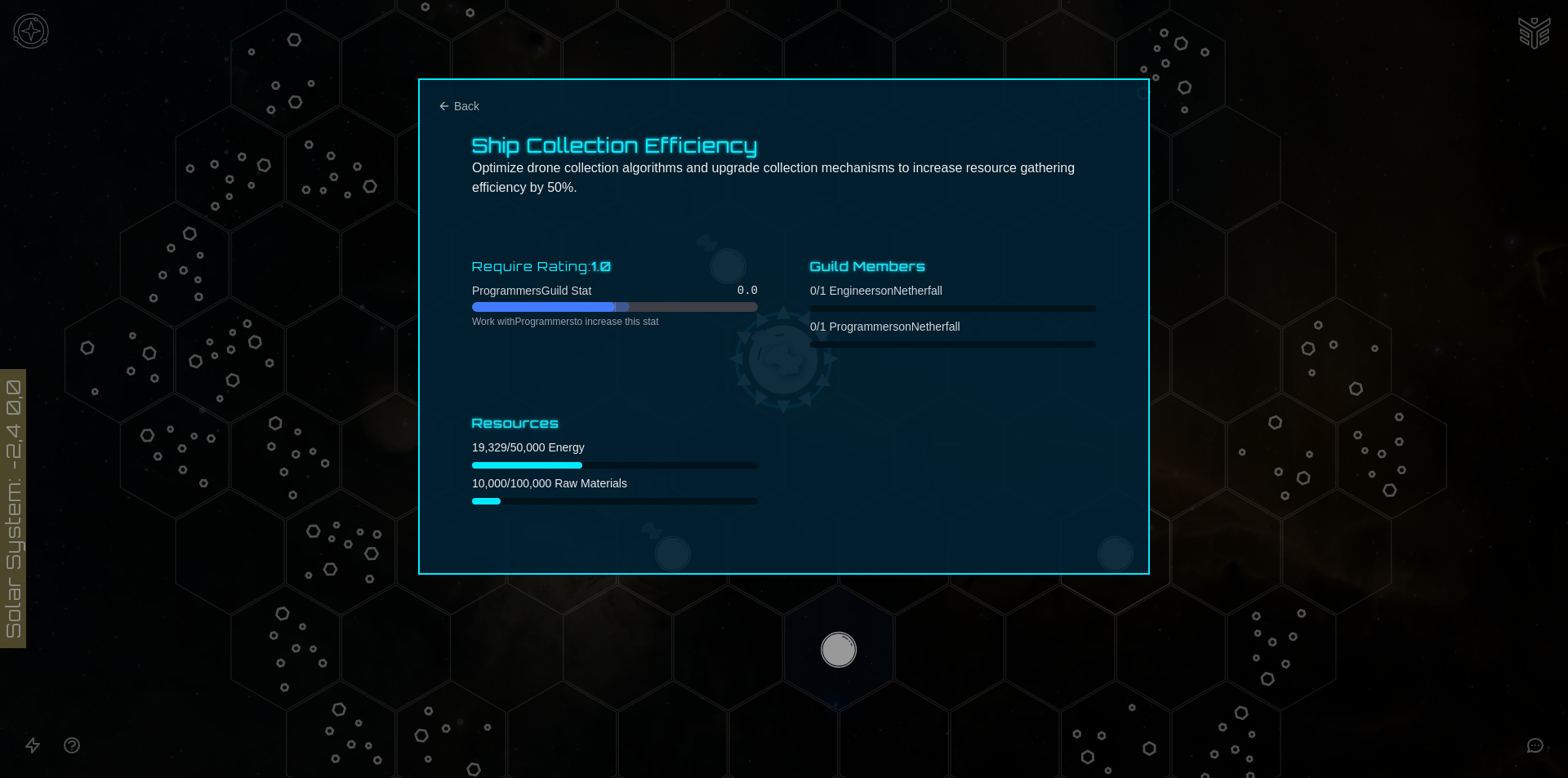
scroll to position [0, 0]
drag, startPoint x: 521, startPoint y: 681, endPoint x: 979, endPoint y: 421, distance: 526.7
click at [1002, 418] on div "Require Rating: 1.0 Programmers Guild Stat 0.0 Work with Programmers to increas…" at bounding box center [784, 380] width 624 height 261
click at [463, 97] on div "Ship Collection Efficiency Optimize drone collection algorithms and upgrade col…" at bounding box center [784, 326] width 732 height 497
click at [394, 60] on div at bounding box center [784, 389] width 1568 height 778
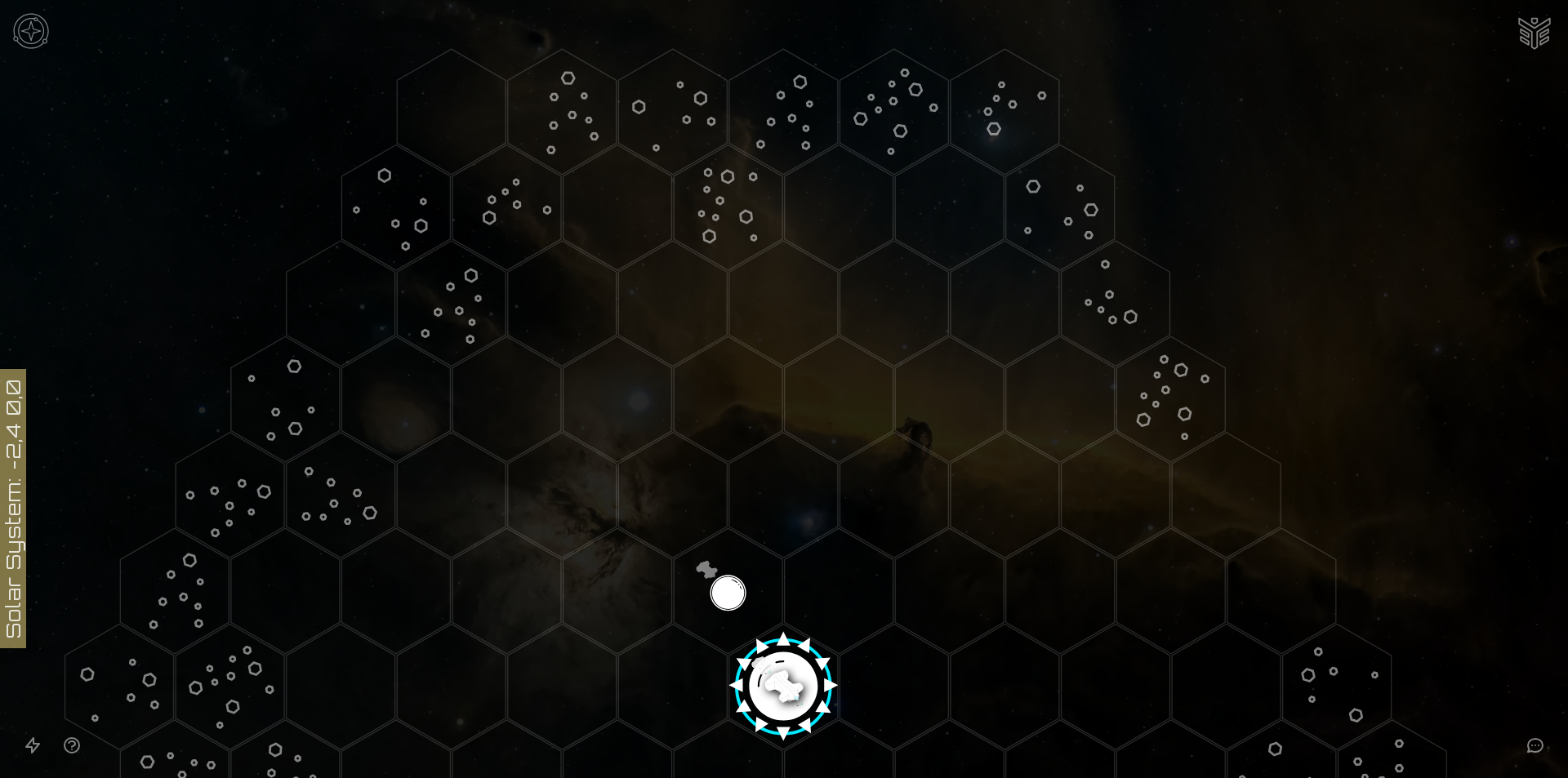
click at [31, 16] on img at bounding box center [31, 31] width 49 height 49
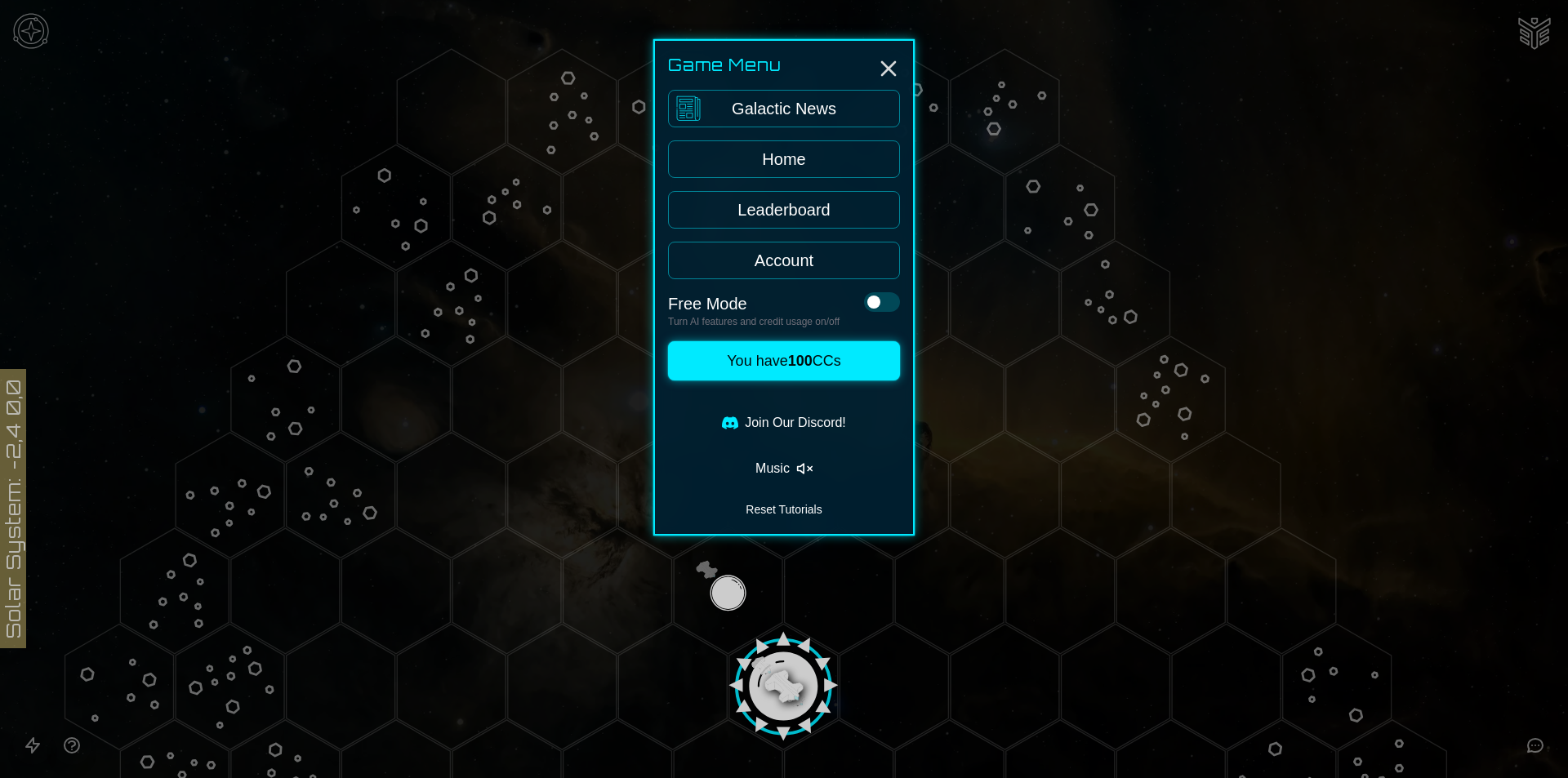
drag, startPoint x: 298, startPoint y: 564, endPoint x: 119, endPoint y: 702, distance: 226.0
click at [266, 587] on div at bounding box center [784, 389] width 1568 height 778
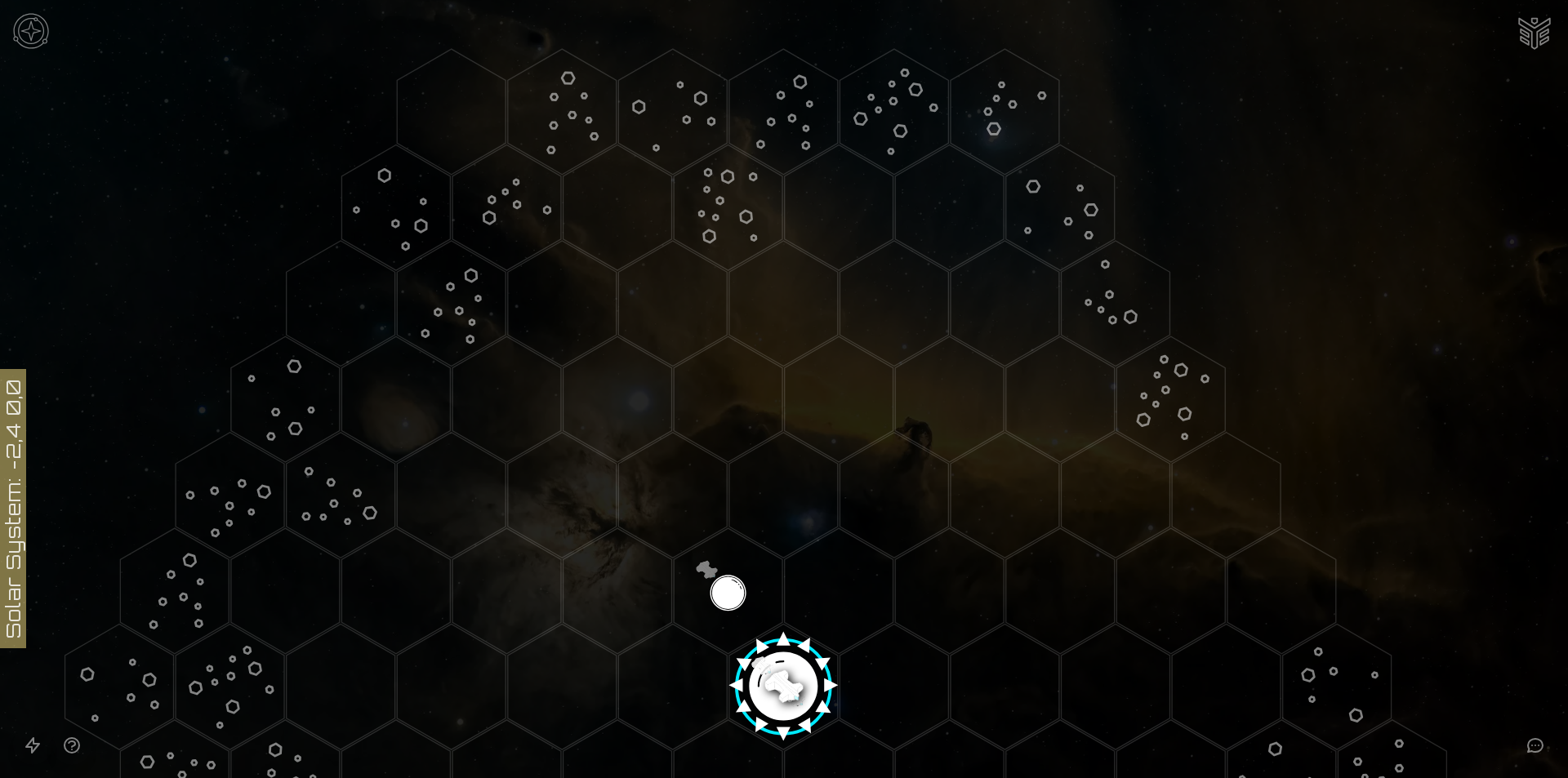
click at [24, 749] on icon "Open accessible navigation interface" at bounding box center [33, 745] width 20 height 19
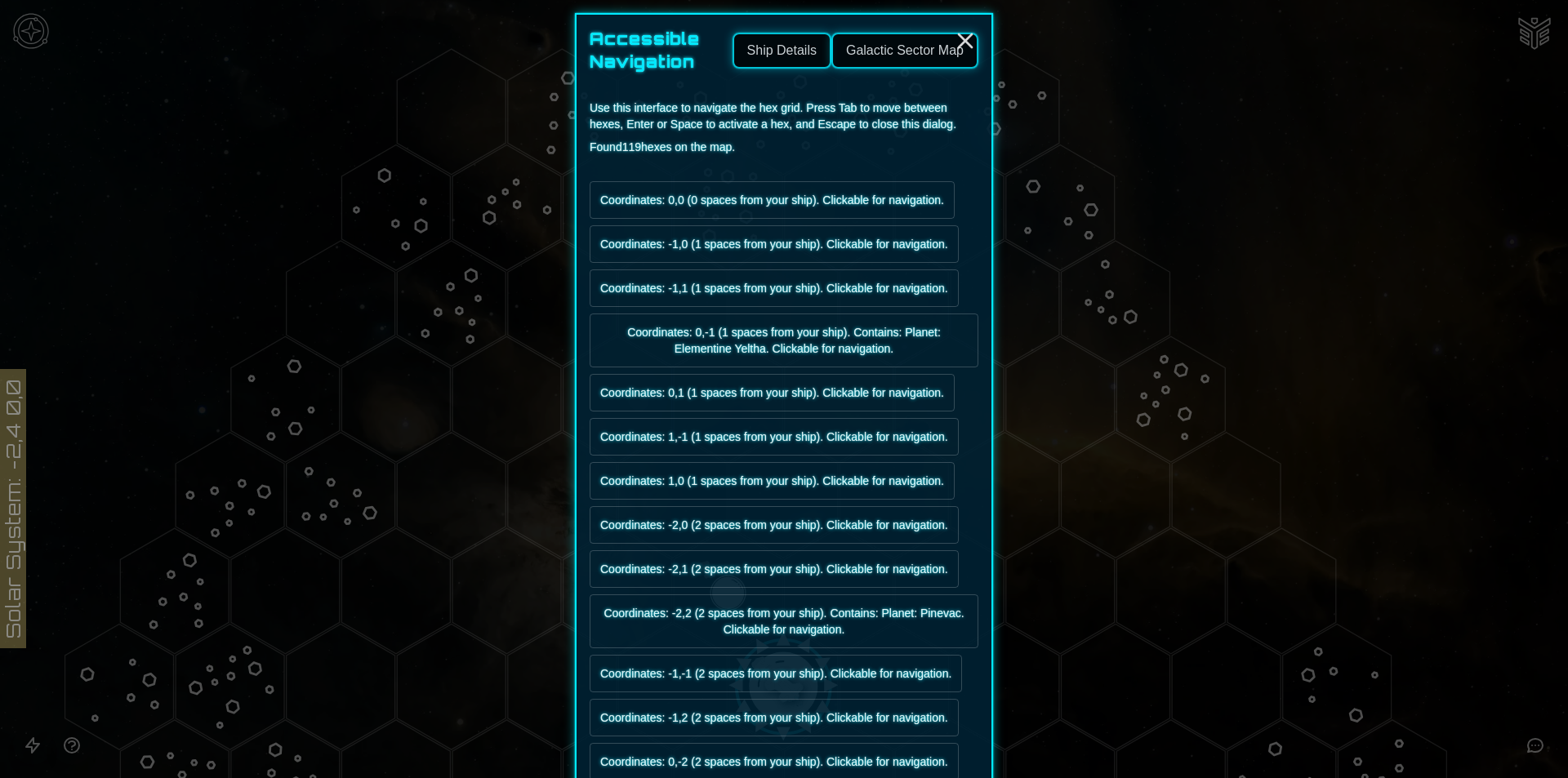
click at [882, 62] on link "Galactic Sector Map" at bounding box center [905, 50] width 147 height 36
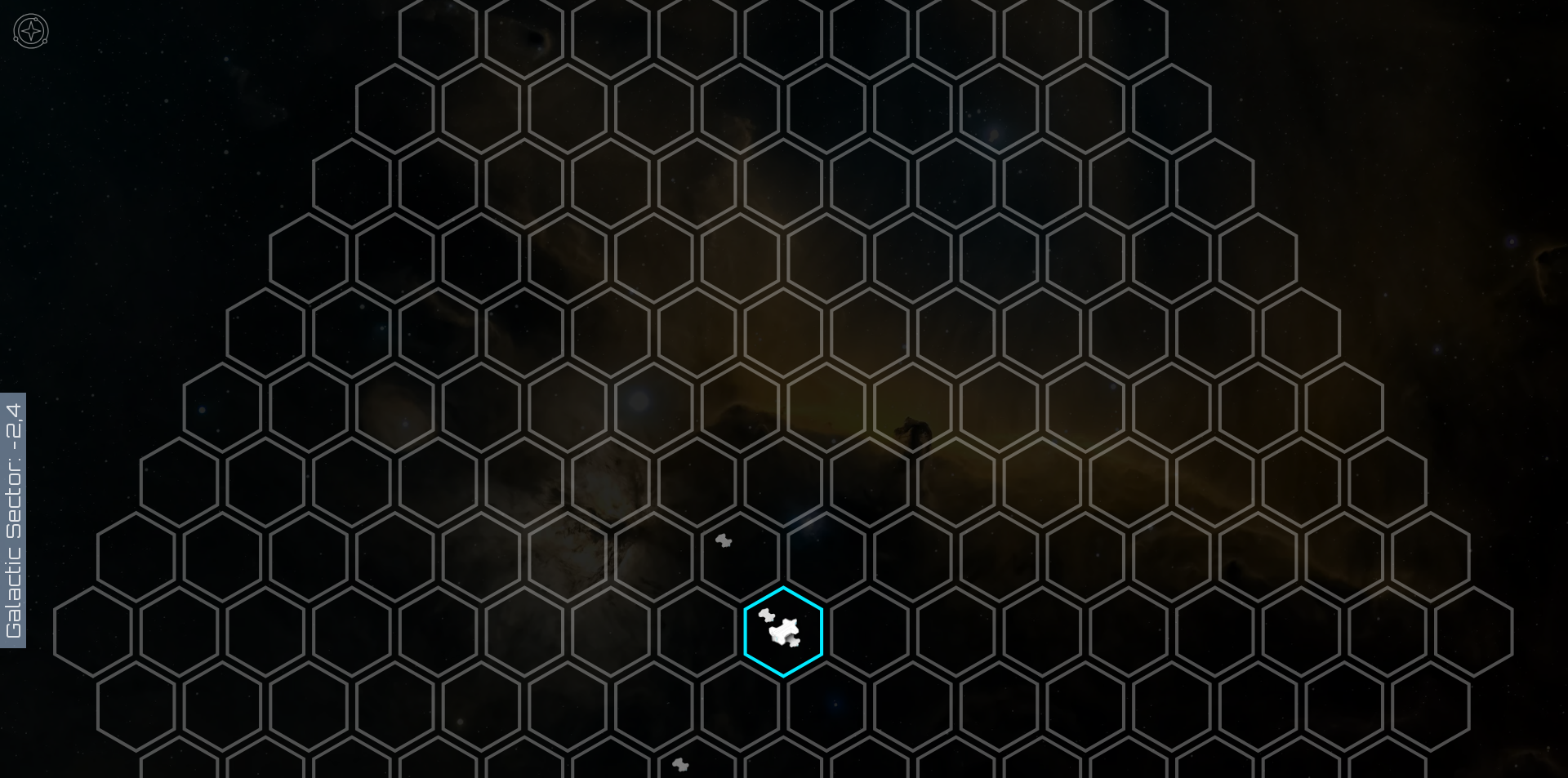
scroll to position [82, 0]
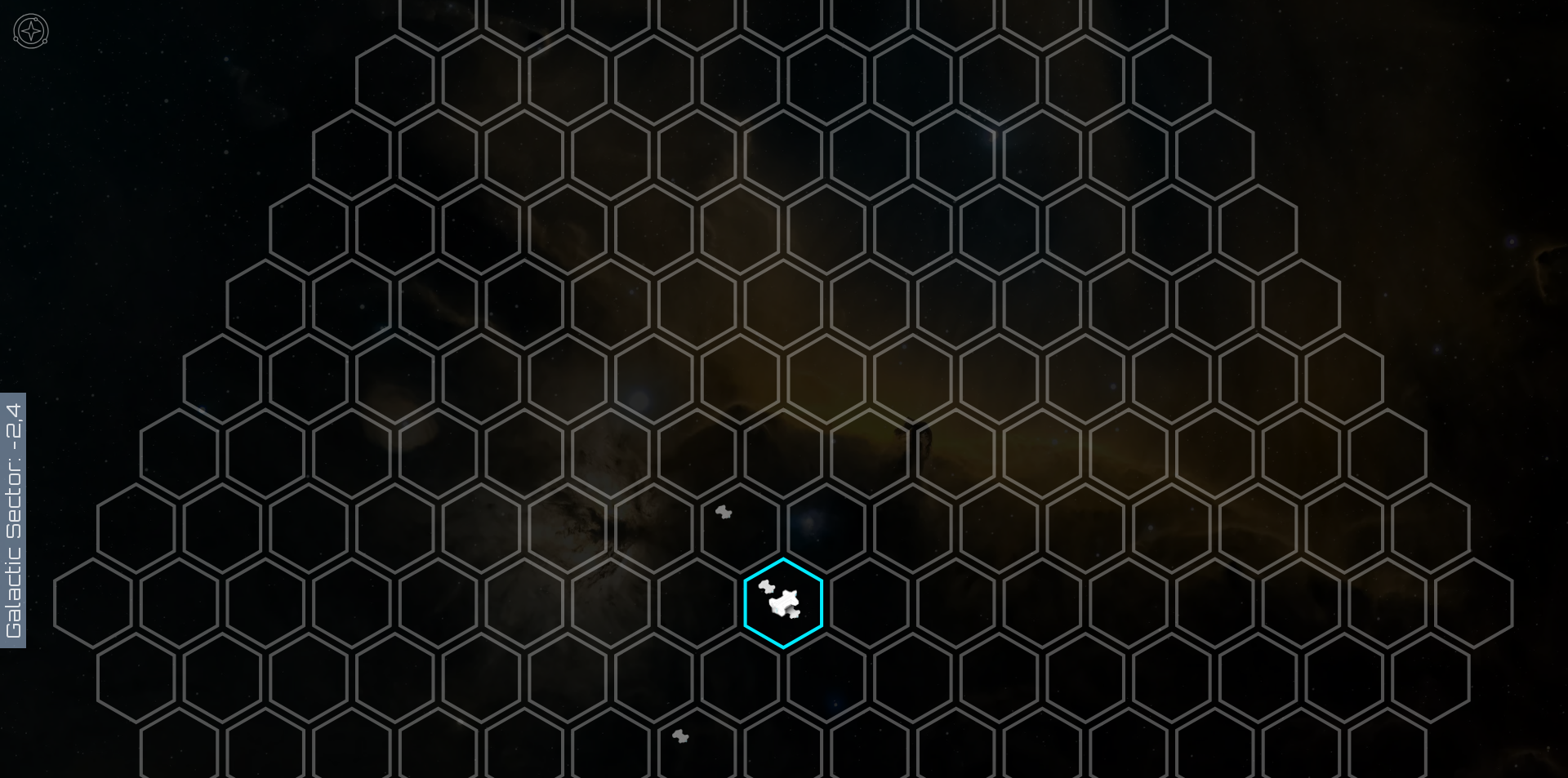
click at [723, 498] on polygon at bounding box center [740, 528] width 76 height 89
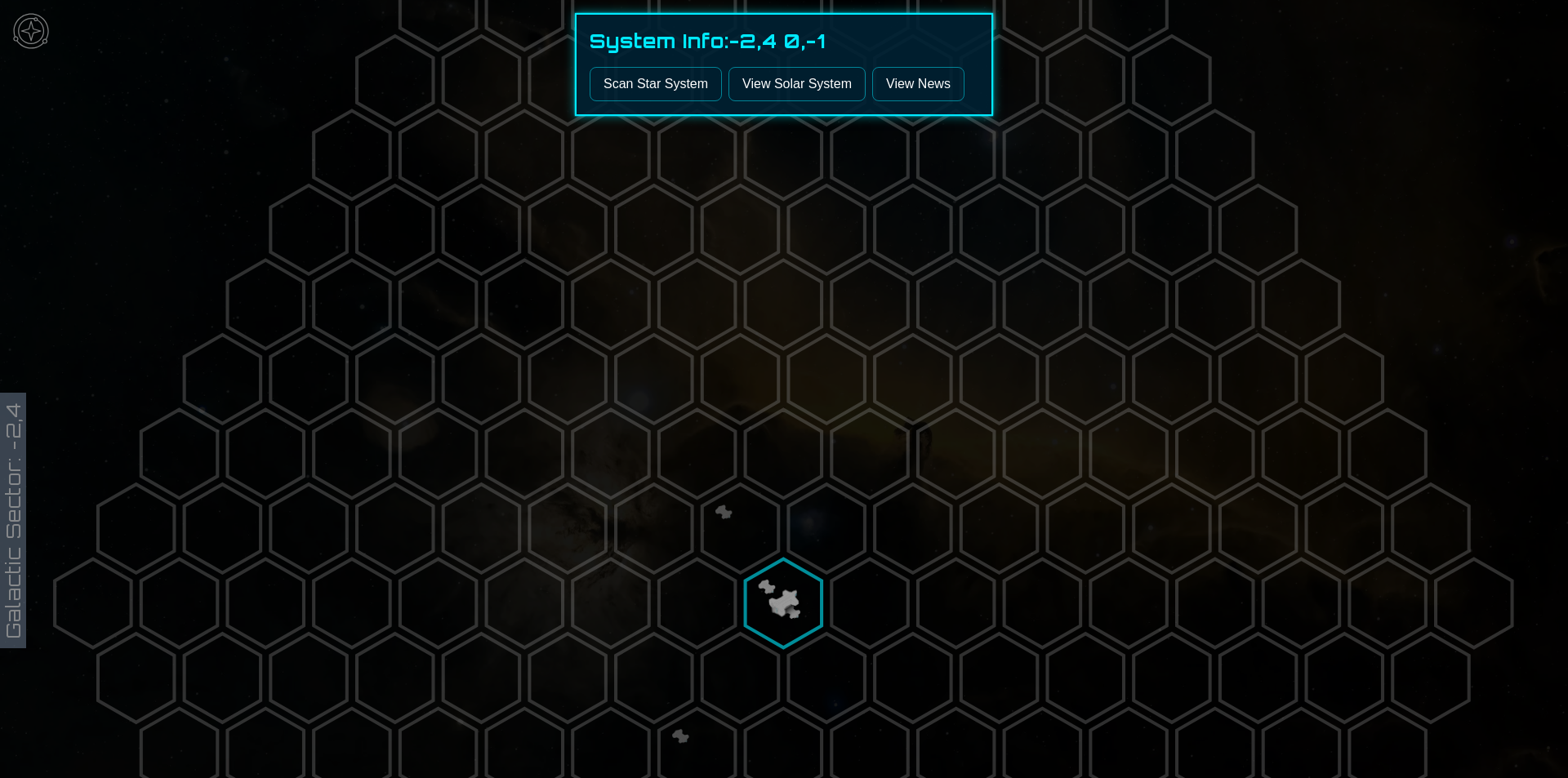
click at [932, 89] on link "View News" at bounding box center [918, 84] width 92 height 34
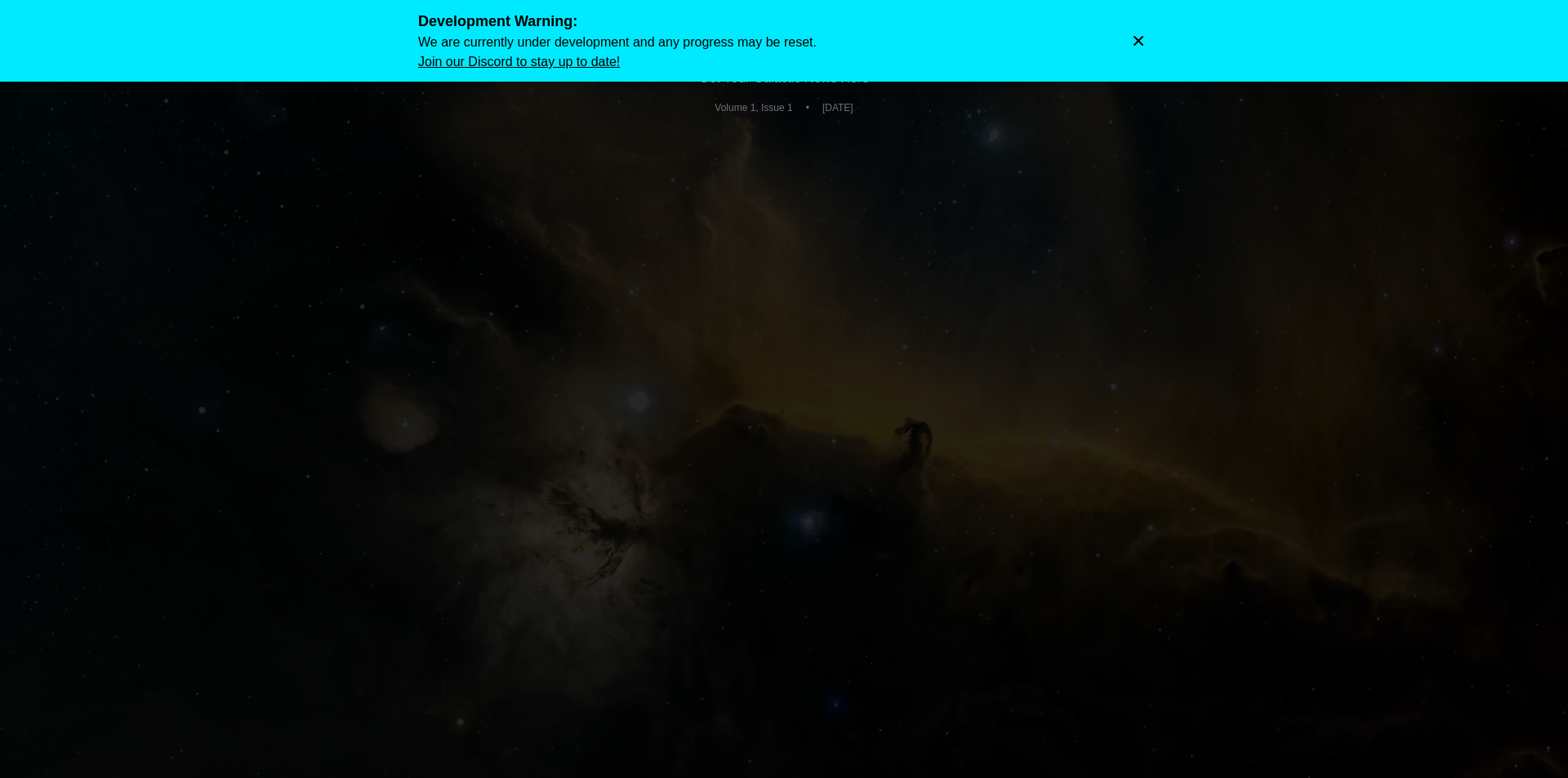
click at [1144, 44] on icon "Dismiss warning" at bounding box center [1139, 41] width 17 height 17
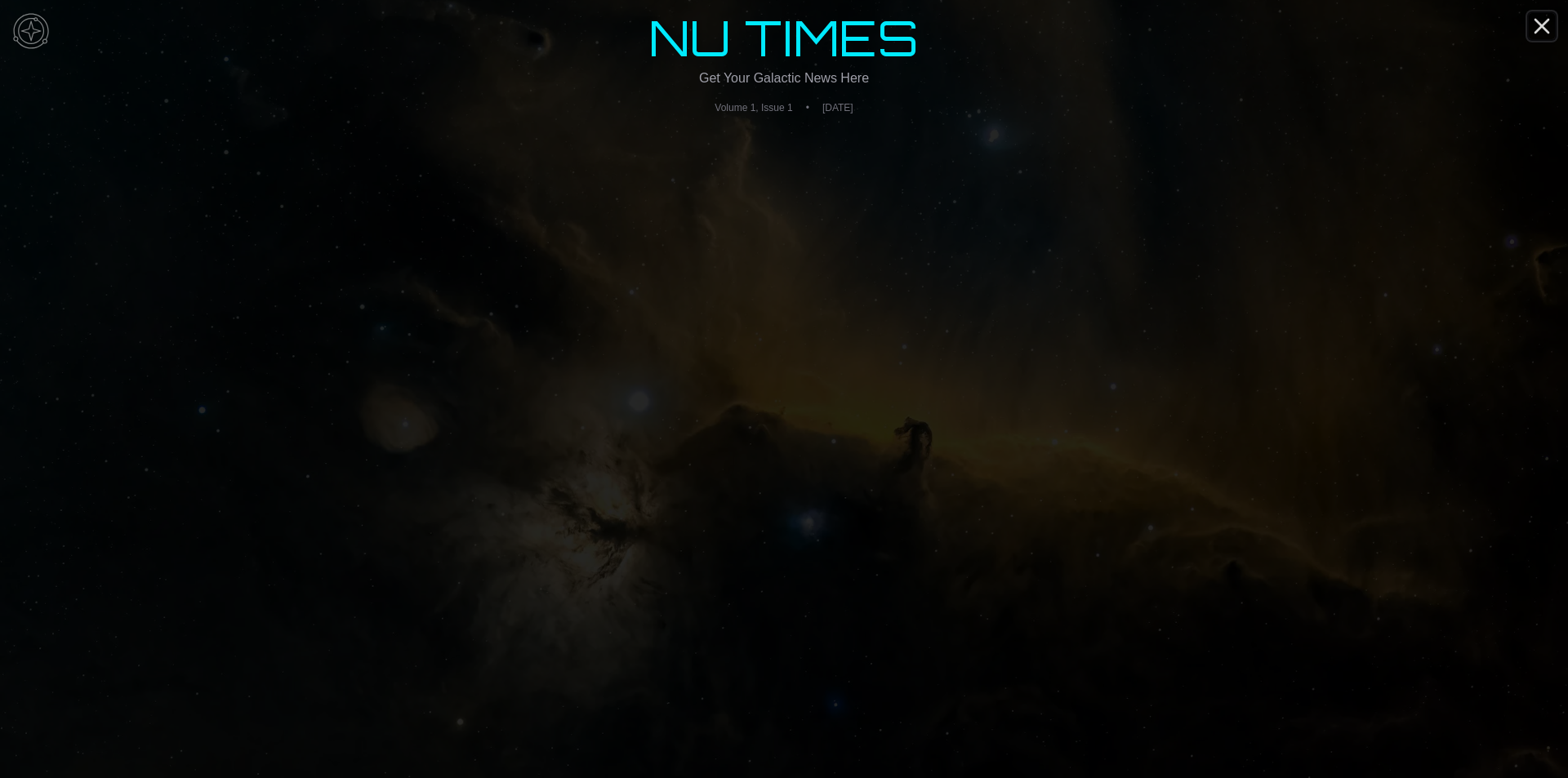
click at [1546, 16] on icon "Close" at bounding box center [1542, 26] width 26 height 26
